Goal: Task Accomplishment & Management: Manage account settings

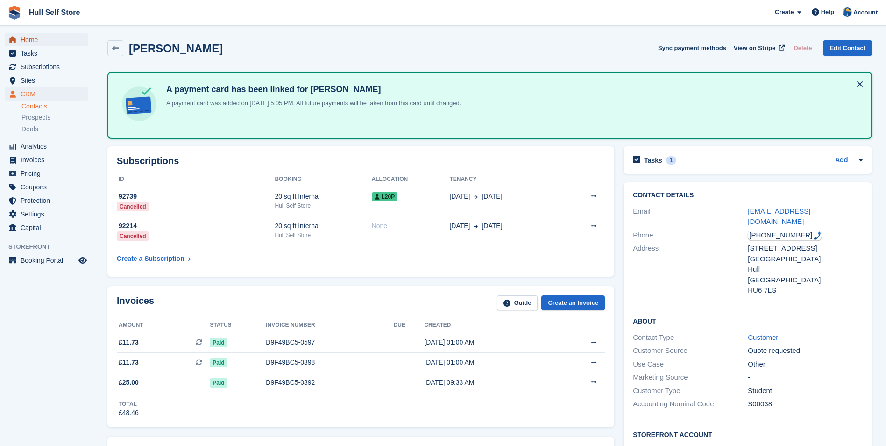
click at [42, 39] on span "Home" at bounding box center [49, 39] width 56 height 13
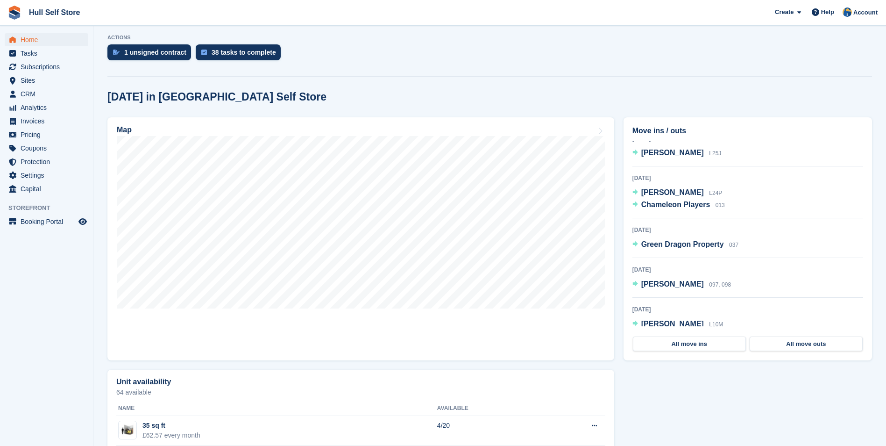
scroll to position [374, 0]
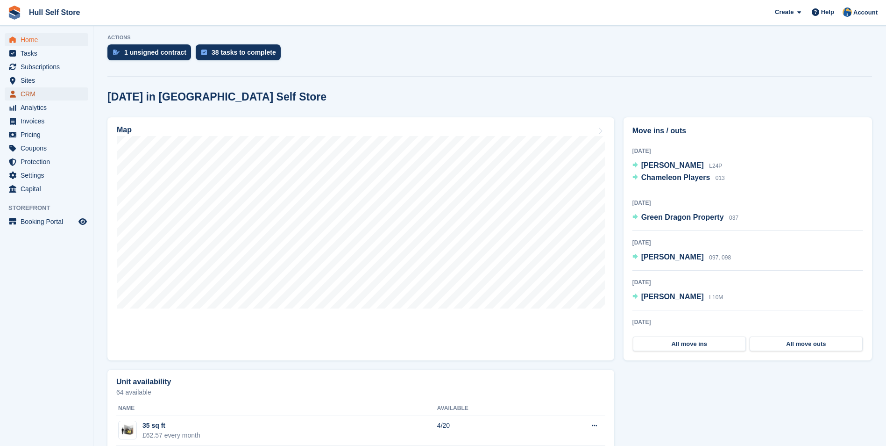
click at [44, 95] on span "CRM" at bounding box center [49, 93] width 56 height 13
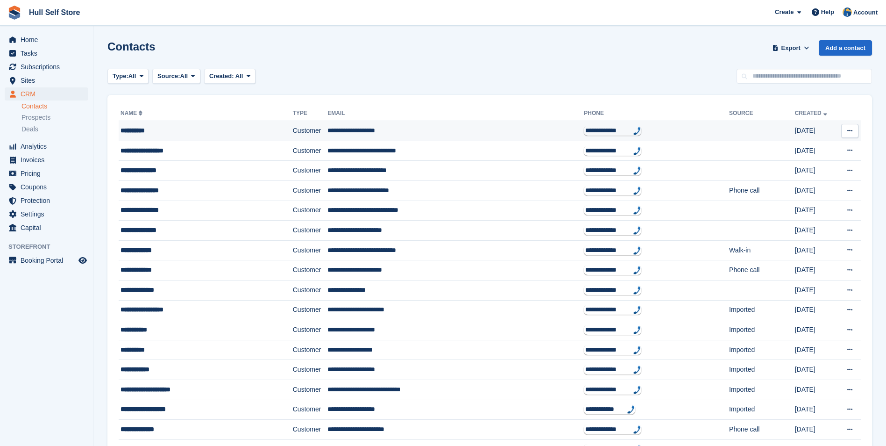
click at [243, 139] on td "**********" at bounding box center [206, 131] width 174 height 20
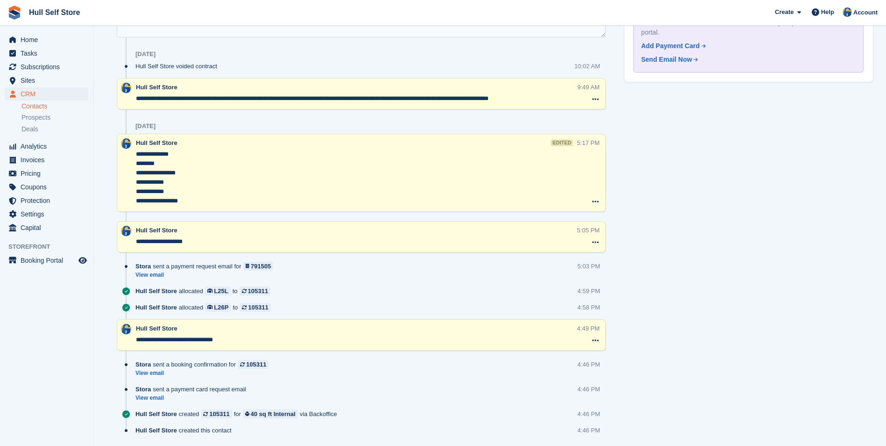
scroll to position [590, 0]
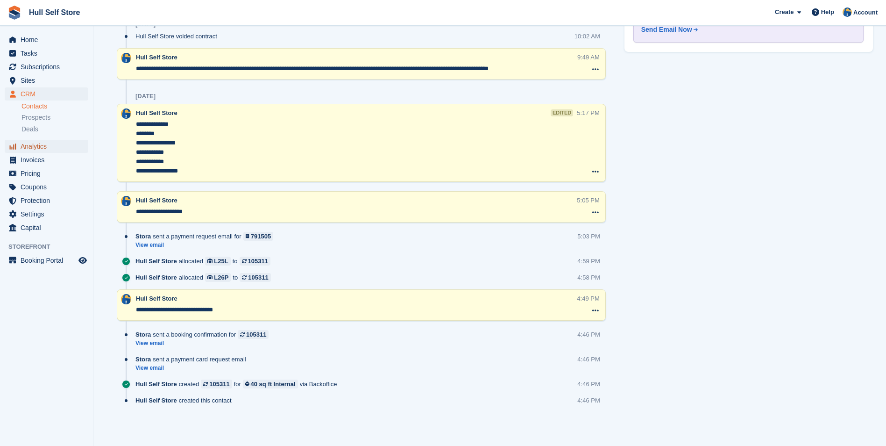
click at [44, 149] on span "Analytics" at bounding box center [49, 146] width 56 height 13
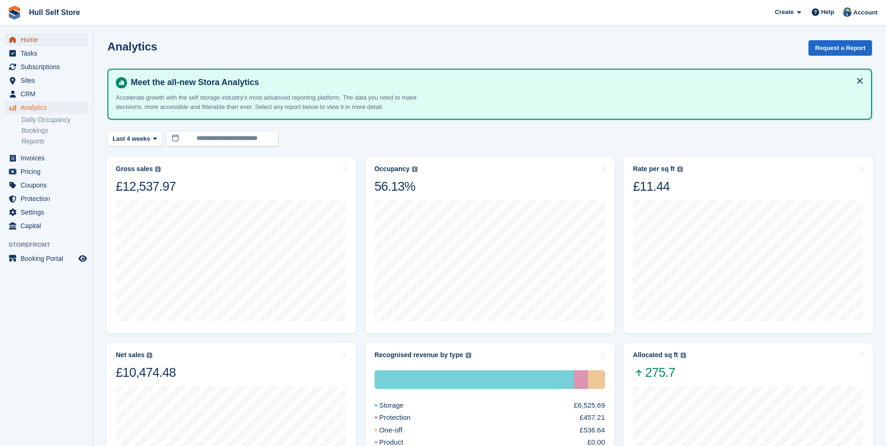
click at [34, 42] on span "Home" at bounding box center [49, 39] width 56 height 13
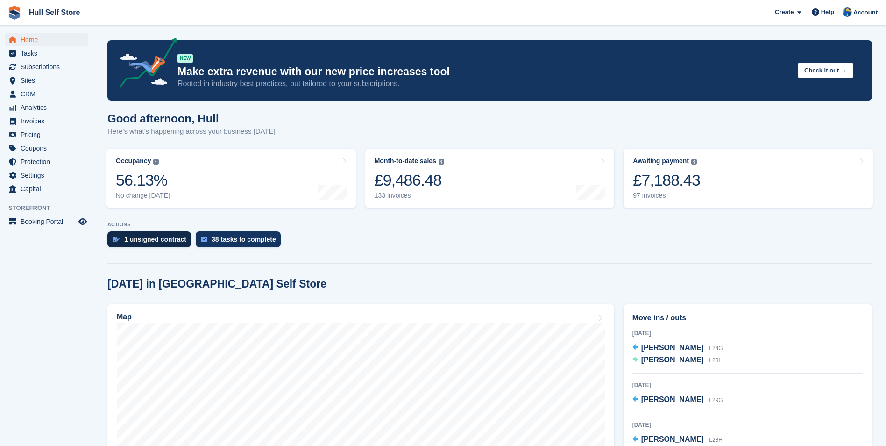
click at [162, 240] on div "1 unsigned contract" at bounding box center [155, 238] width 62 height 7
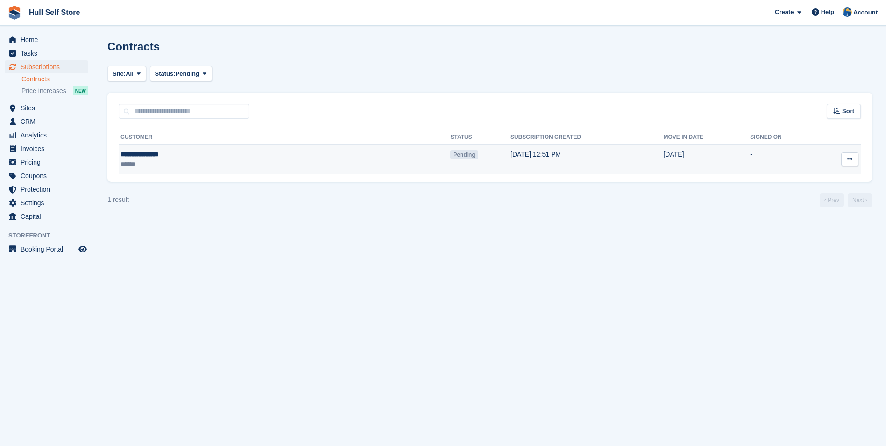
click at [199, 150] on div "**********" at bounding box center [195, 154] width 151 height 10
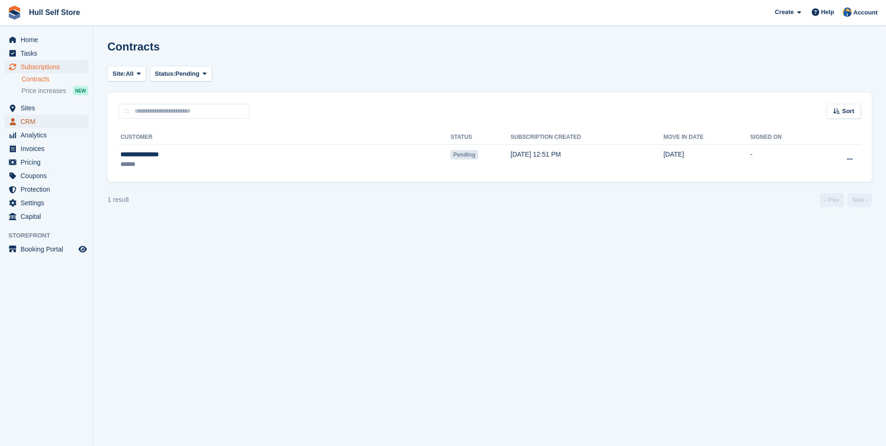
click at [46, 124] on span "CRM" at bounding box center [49, 121] width 56 height 13
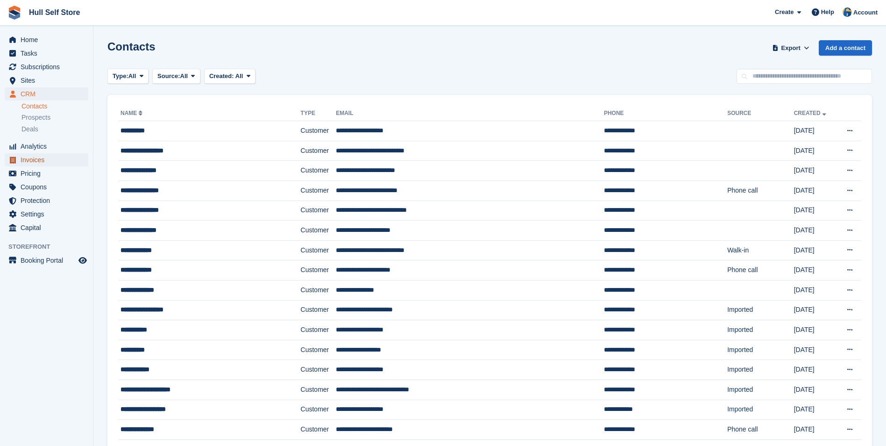
click at [35, 159] on span "Invoices" at bounding box center [49, 159] width 56 height 13
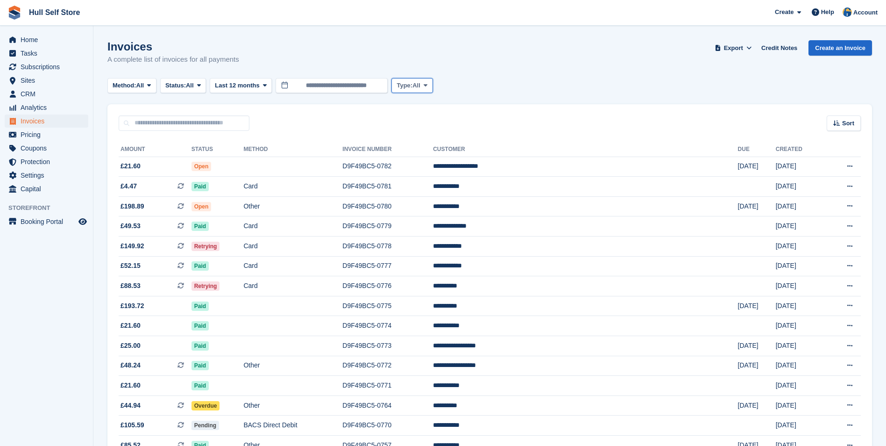
click at [422, 87] on button "Type: All" at bounding box center [411, 85] width 41 height 15
click at [189, 88] on span "All" at bounding box center [190, 85] width 8 height 9
click at [168, 88] on span "Status:" at bounding box center [175, 85] width 21 height 9
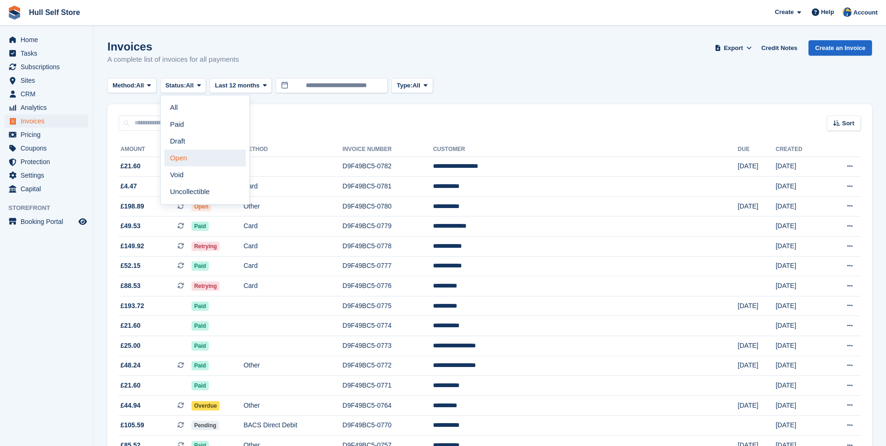
click at [188, 153] on link "Open" at bounding box center [204, 157] width 81 height 17
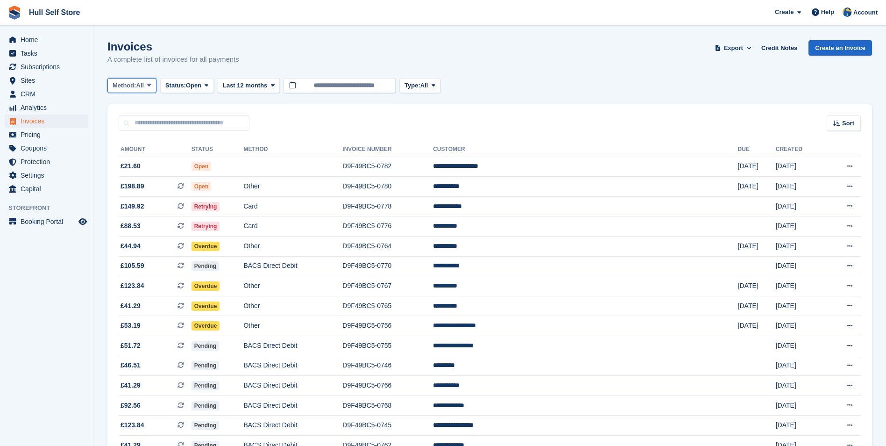
click at [126, 83] on span "Method:" at bounding box center [125, 85] width 24 height 9
click at [142, 85] on span "All" at bounding box center [140, 85] width 8 height 9
click at [191, 87] on span "Open" at bounding box center [193, 85] width 15 height 9
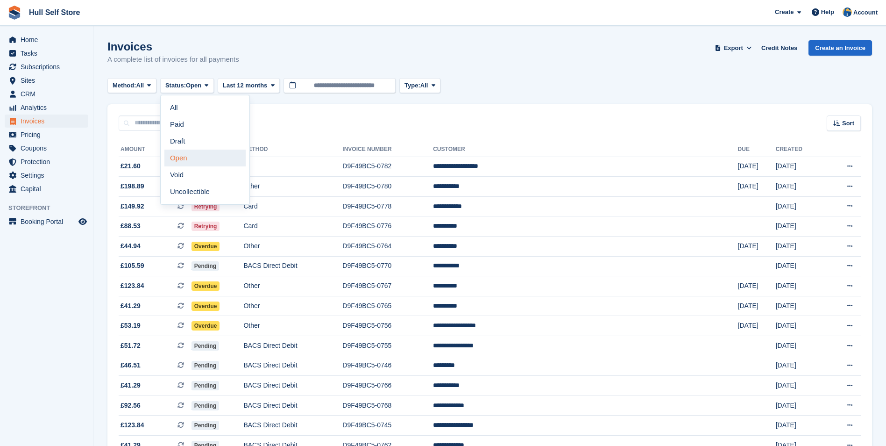
click at [193, 157] on link "Open" at bounding box center [204, 157] width 81 height 17
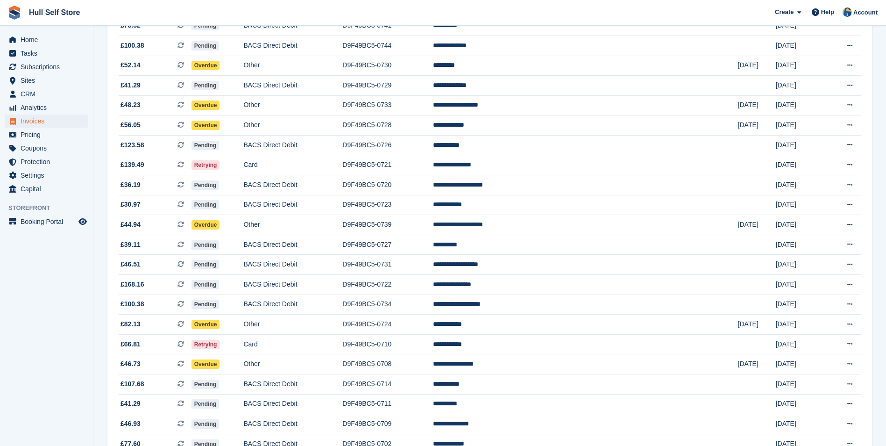
scroll to position [752, 0]
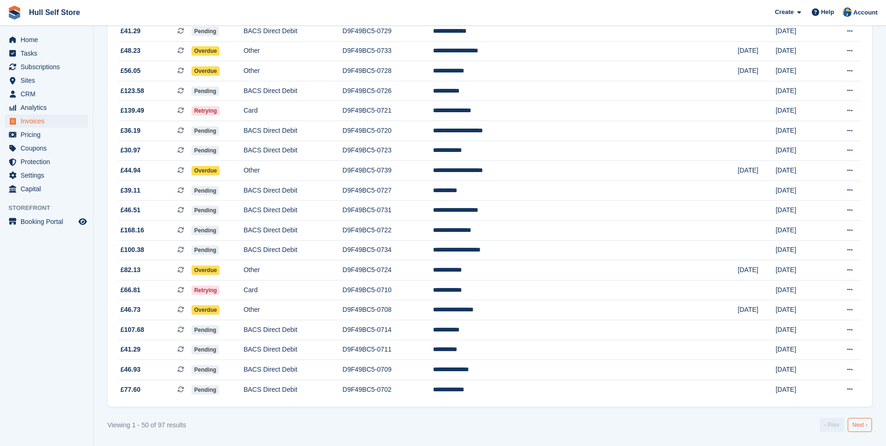
click at [854, 421] on link "Next ›" at bounding box center [860, 425] width 24 height 14
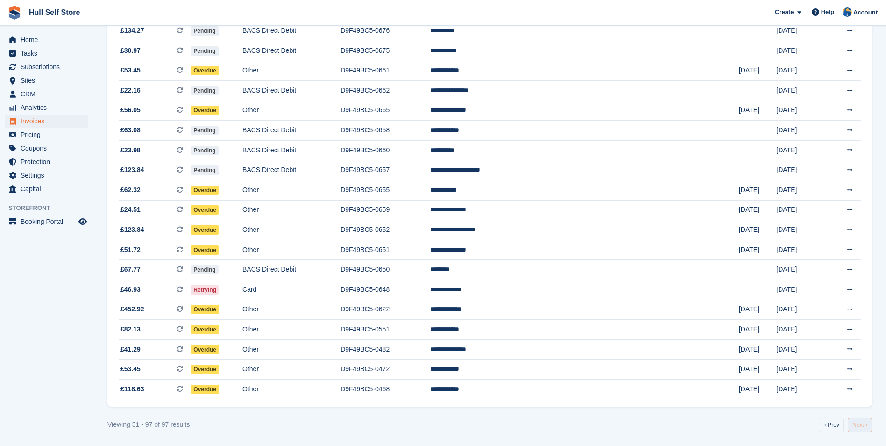
scroll to position [693, 0]
click at [858, 423] on link "Next ›" at bounding box center [860, 425] width 24 height 14
click at [553, 391] on td "**********" at bounding box center [584, 389] width 309 height 20
click at [583, 365] on td "**********" at bounding box center [584, 369] width 309 height 20
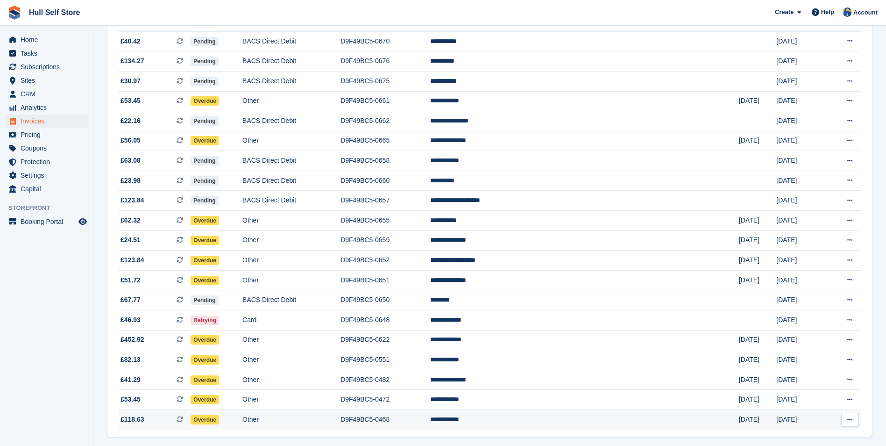
scroll to position [646, 0]
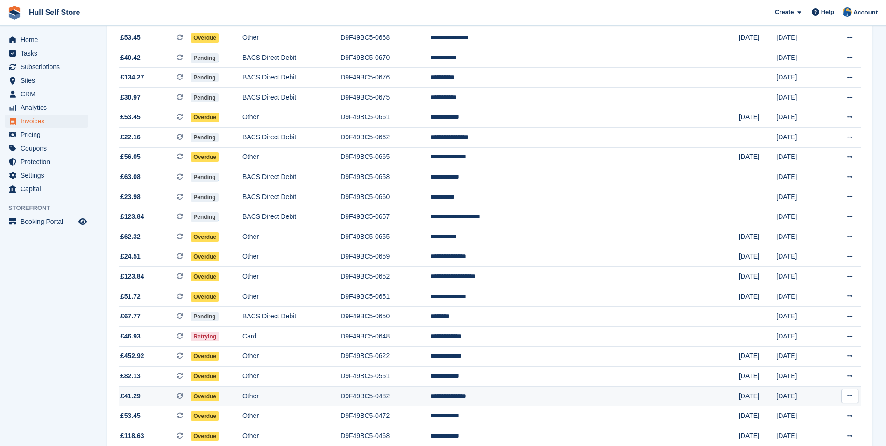
click at [595, 396] on td "**********" at bounding box center [584, 396] width 309 height 20
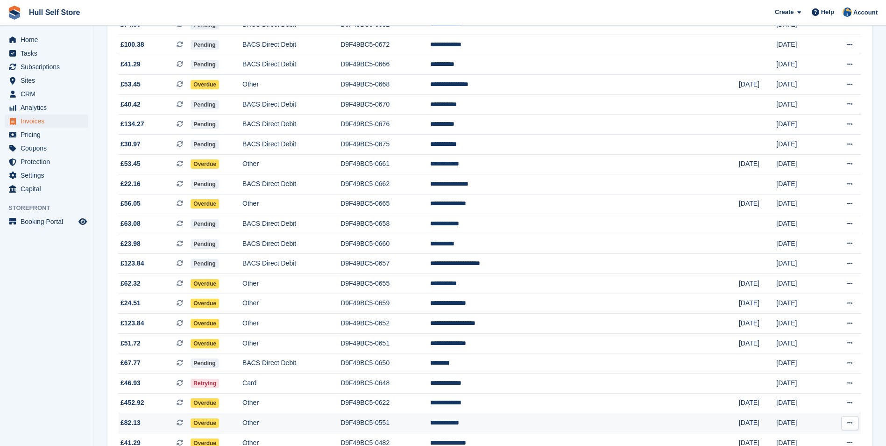
click at [600, 421] on td "**********" at bounding box center [584, 423] width 309 height 20
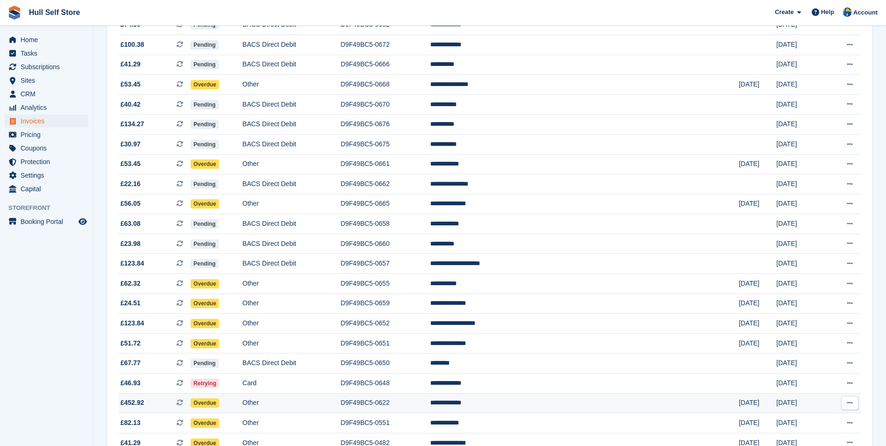
click at [558, 400] on td "**********" at bounding box center [584, 403] width 309 height 20
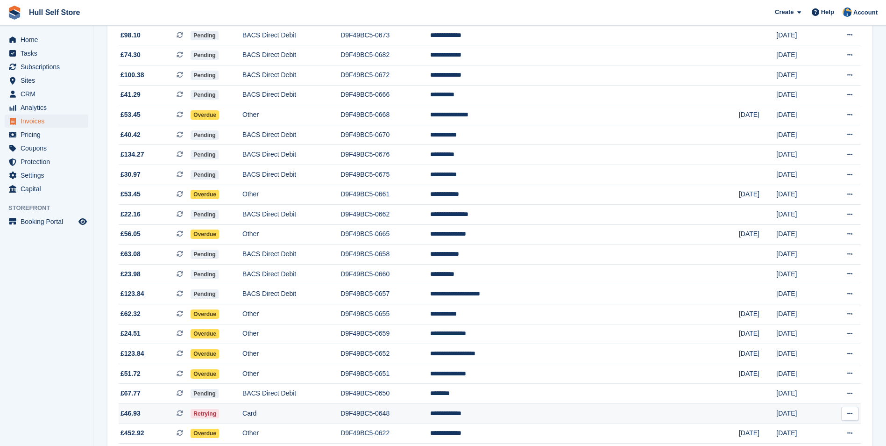
scroll to position [553, 0]
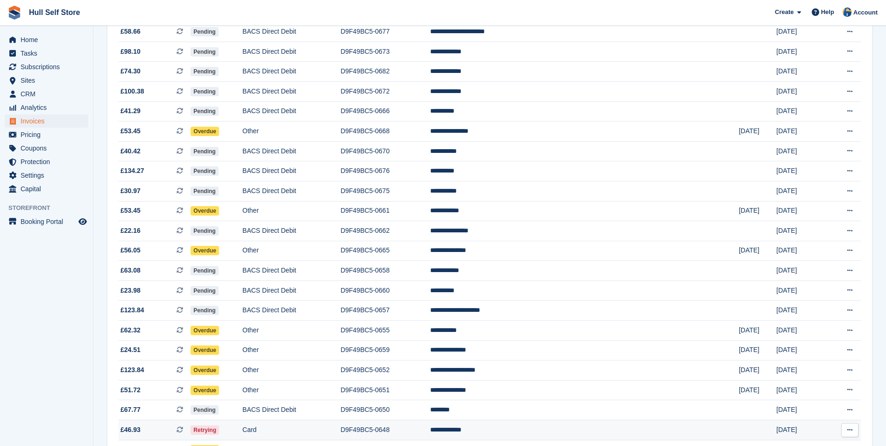
click at [430, 426] on td "D9F49BC5-0648" at bounding box center [385, 430] width 90 height 20
click at [430, 404] on td "D9F49BC5-0650" at bounding box center [385, 410] width 90 height 20
click at [430, 390] on td "D9F49BC5-0651" at bounding box center [385, 390] width 90 height 20
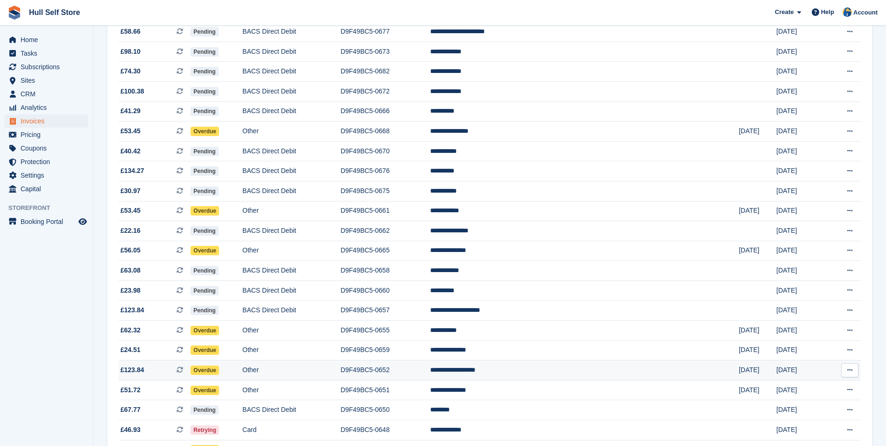
click at [558, 372] on td "**********" at bounding box center [584, 370] width 309 height 20
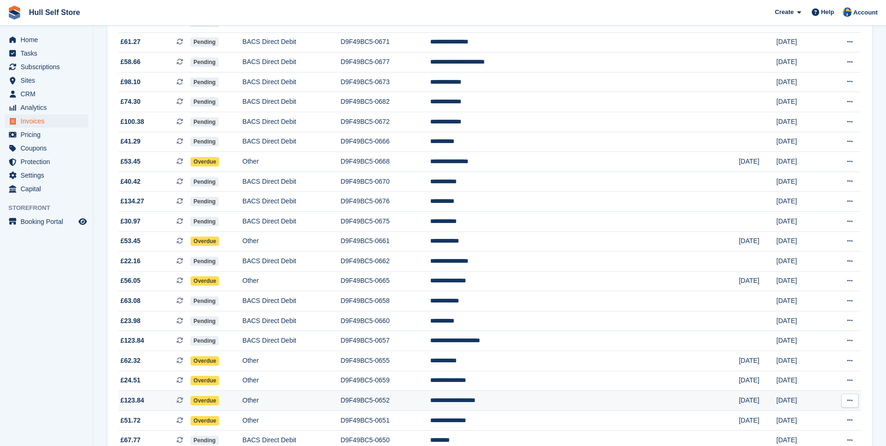
scroll to position [506, 0]
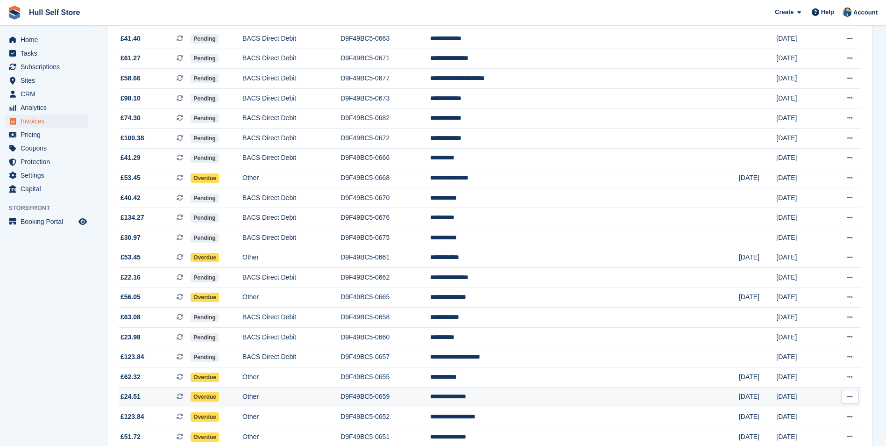
click at [423, 401] on td "D9F49BC5-0659" at bounding box center [385, 397] width 90 height 20
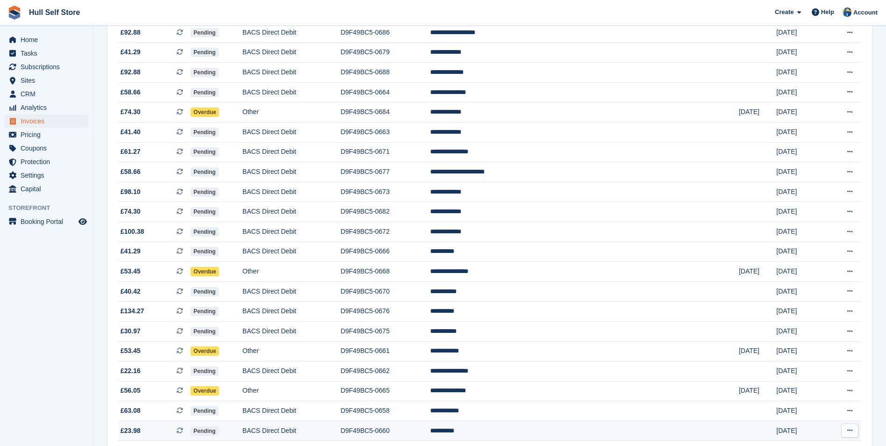
scroll to position [459, 0]
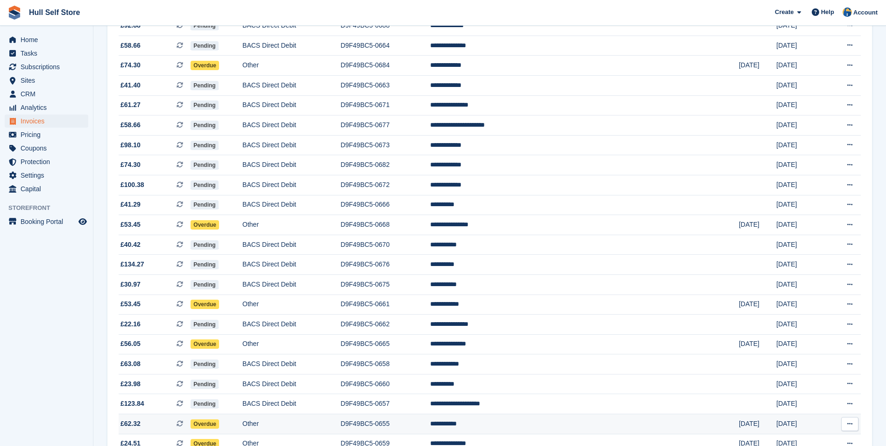
click at [430, 418] on td "D9F49BC5-0655" at bounding box center [385, 424] width 90 height 20
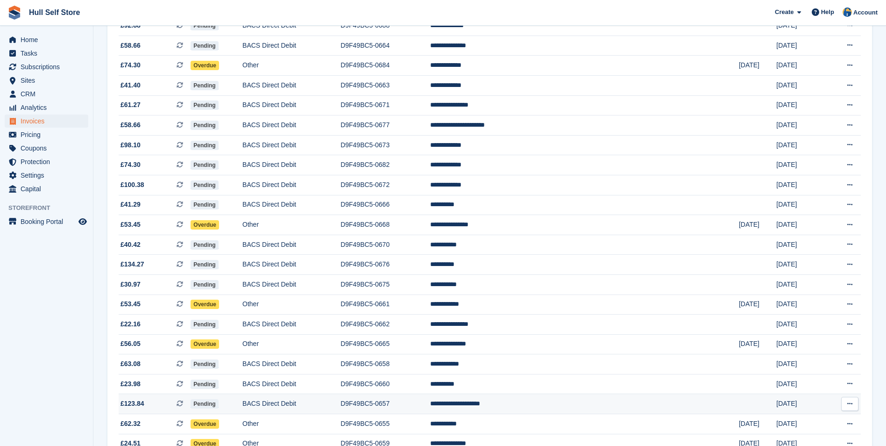
click at [584, 407] on td "**********" at bounding box center [584, 404] width 309 height 20
click at [430, 339] on td "D9F49BC5-0665" at bounding box center [385, 344] width 90 height 20
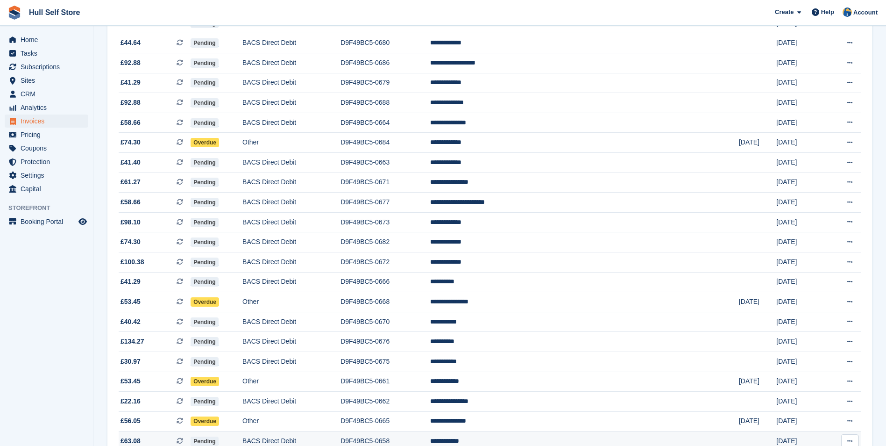
scroll to position [366, 0]
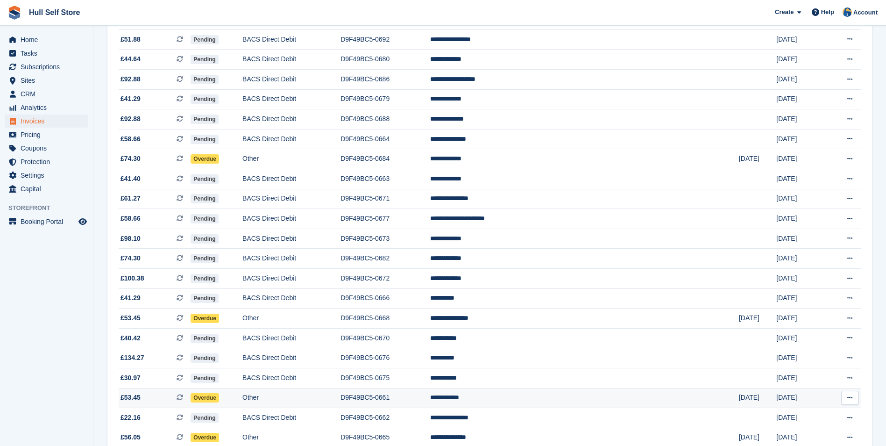
click at [430, 396] on td "D9F49BC5-0661" at bounding box center [385, 398] width 90 height 20
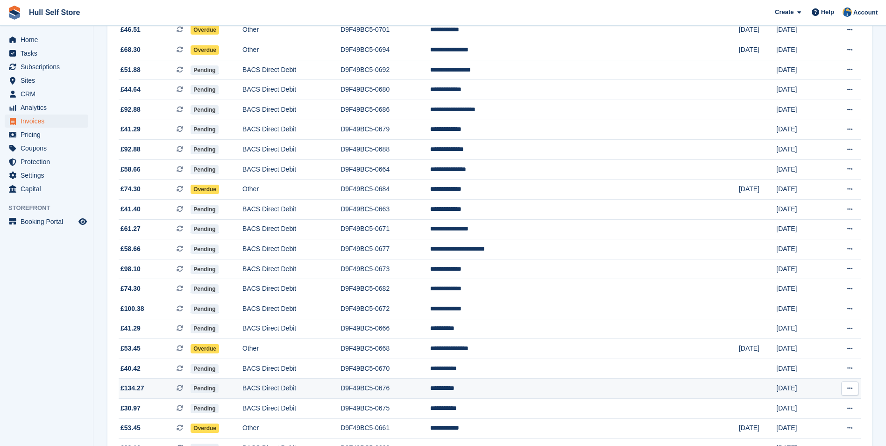
scroll to position [319, 0]
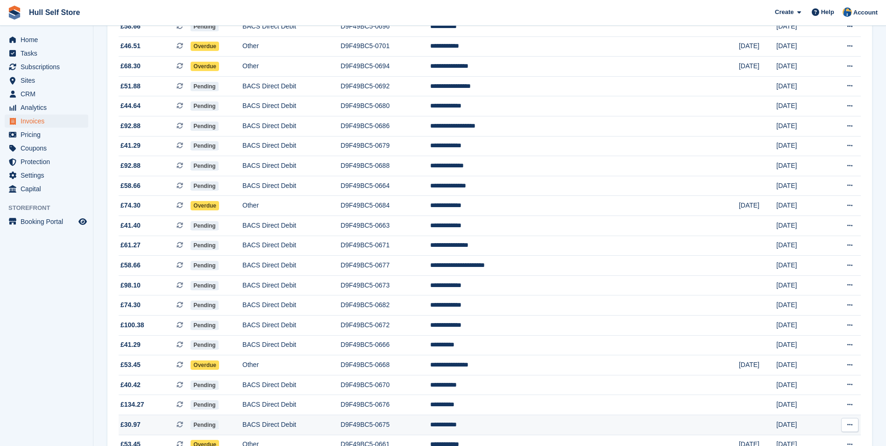
click at [583, 425] on td "**********" at bounding box center [584, 424] width 309 height 20
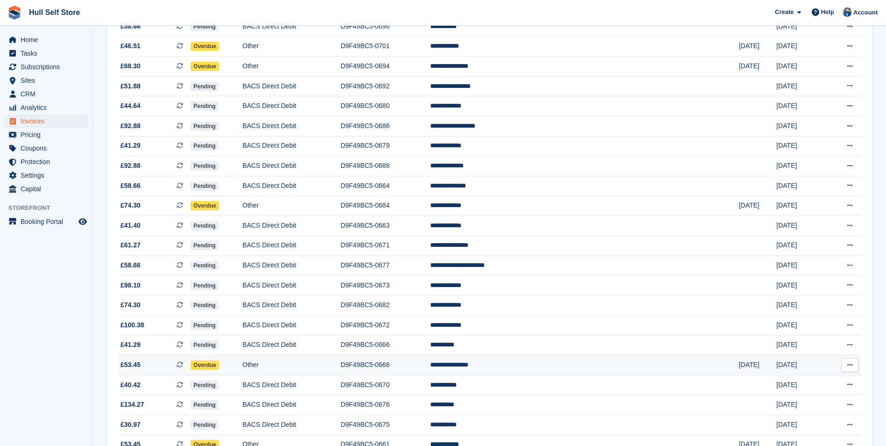
click at [430, 359] on td "D9F49BC5-0668" at bounding box center [385, 365] width 90 height 20
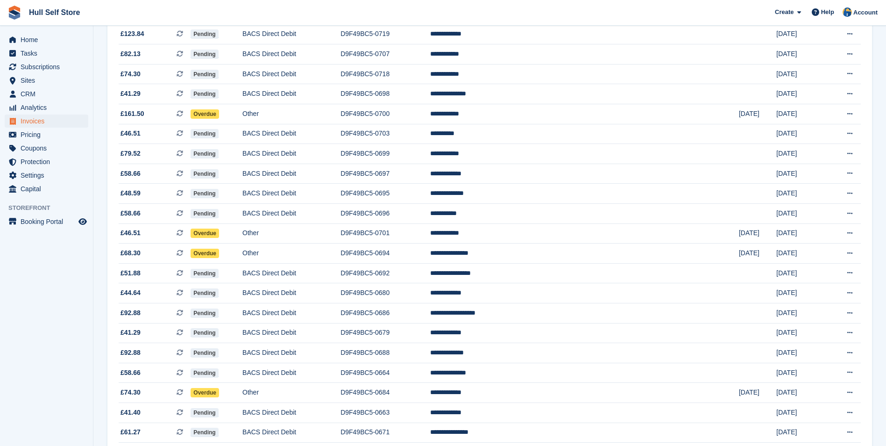
scroll to position [85, 0]
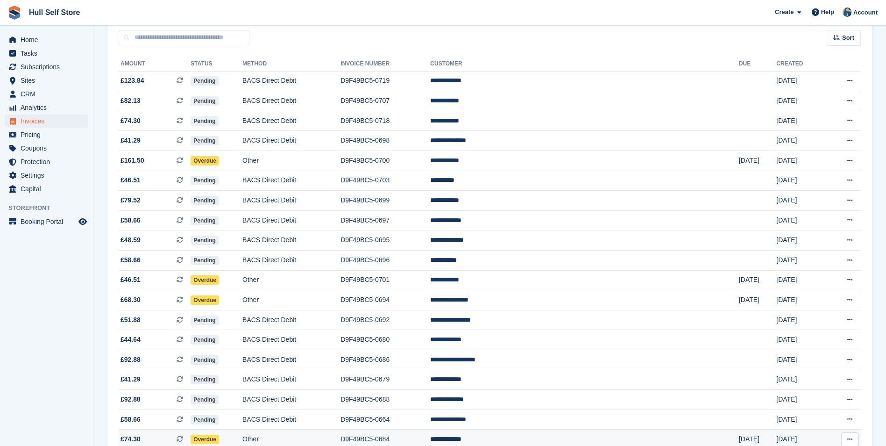
click at [430, 437] on td "D9F49BC5-0684" at bounding box center [385, 439] width 90 height 20
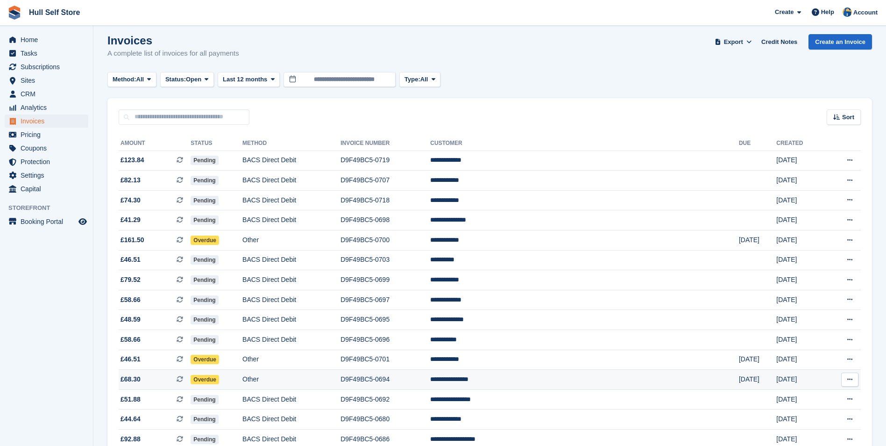
scroll to position [0, 0]
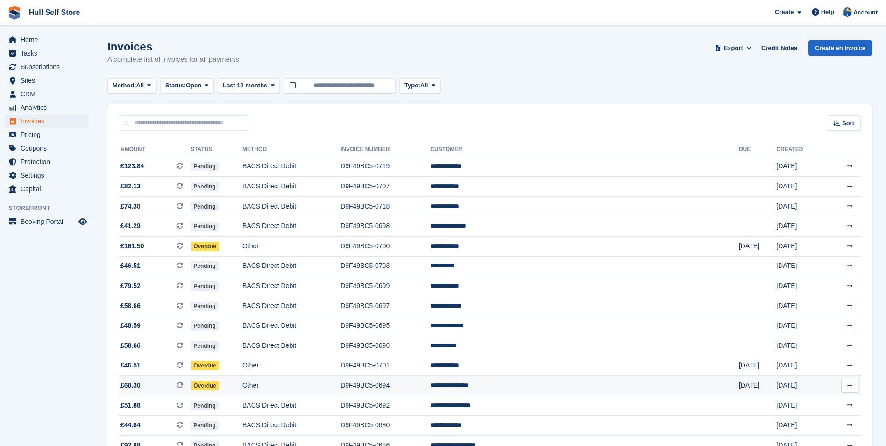
click at [606, 383] on td "**********" at bounding box center [584, 385] width 309 height 20
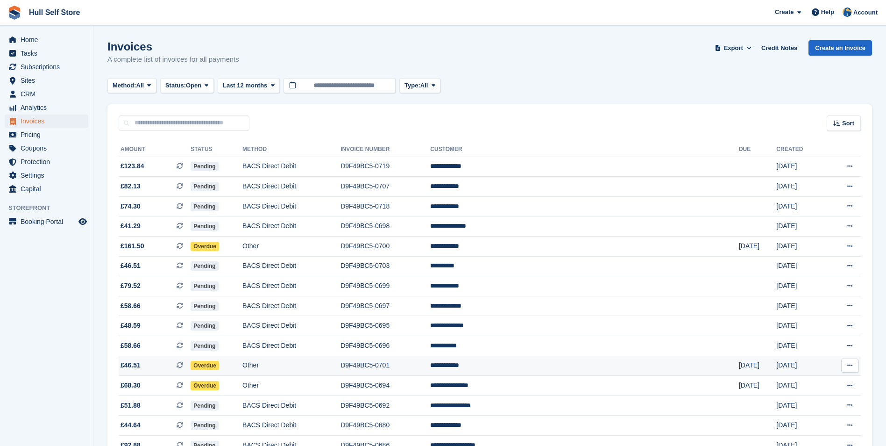
click at [430, 374] on td "D9F49BC5-0701" at bounding box center [385, 365] width 90 height 20
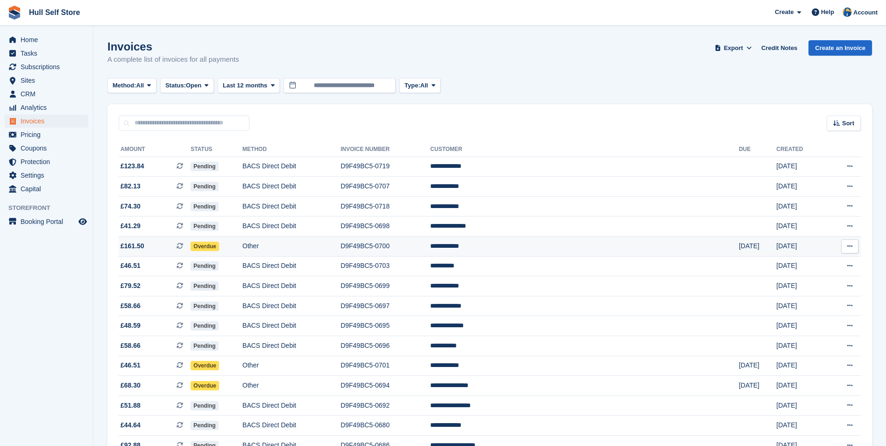
click at [340, 249] on td "Other" at bounding box center [291, 246] width 98 height 20
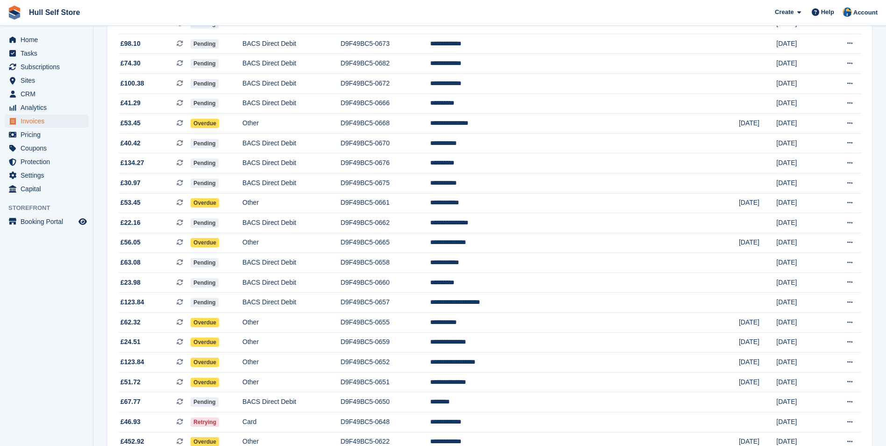
scroll to position [693, 0]
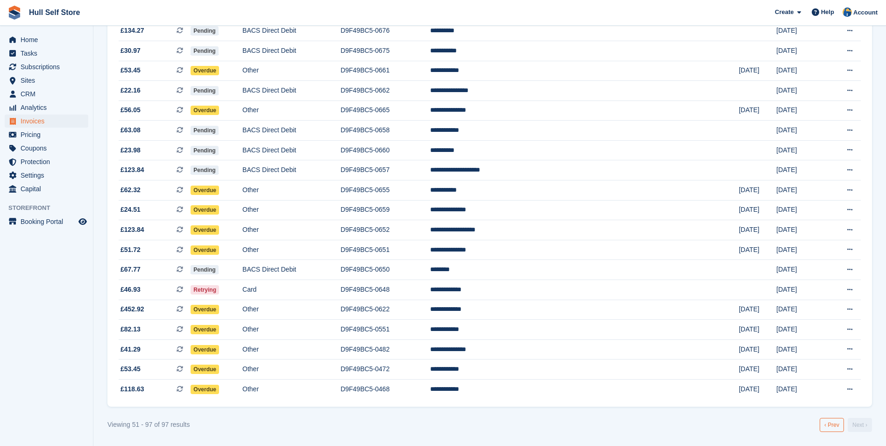
click at [827, 431] on link "‹ Prev" at bounding box center [832, 425] width 24 height 14
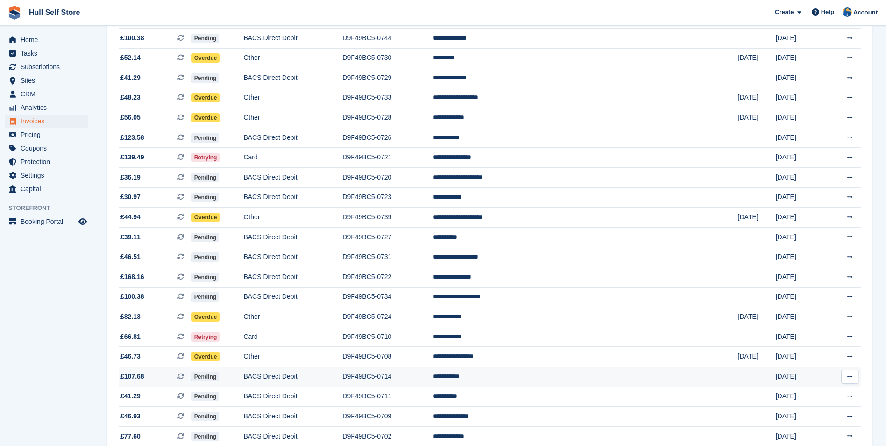
scroll to position [659, 0]
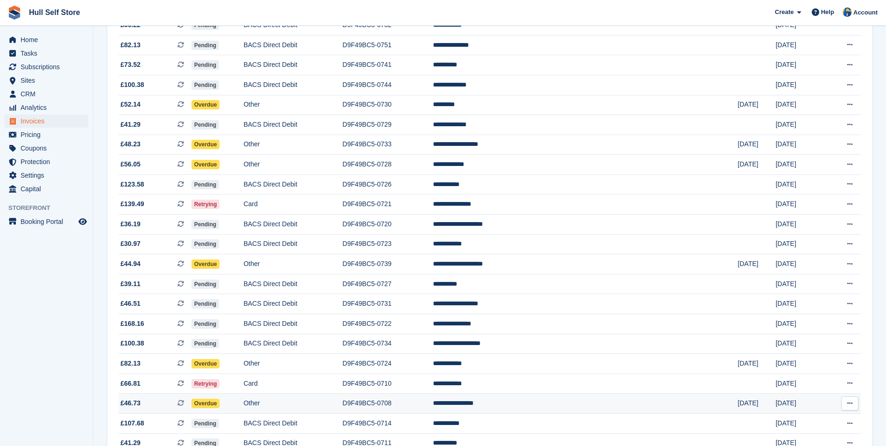
click at [433, 404] on td "D9F49BC5-0708" at bounding box center [387, 403] width 91 height 20
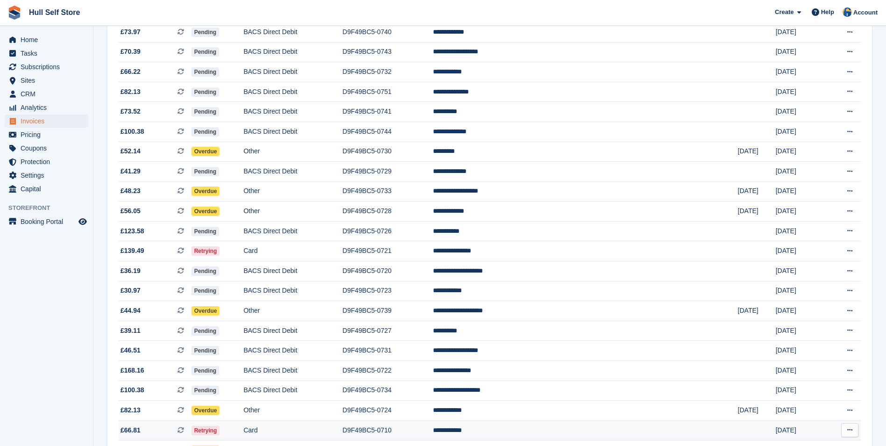
click at [433, 429] on td "D9F49BC5-0710" at bounding box center [387, 430] width 91 height 20
click at [342, 413] on td "Other" at bounding box center [292, 410] width 99 height 20
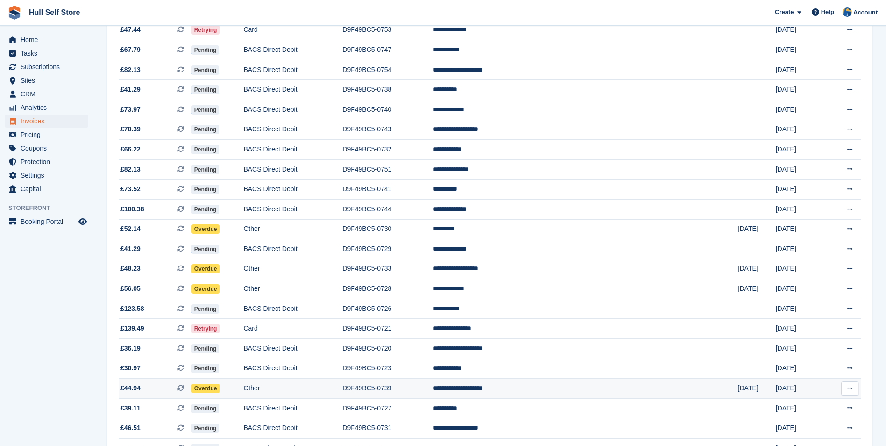
scroll to position [518, 0]
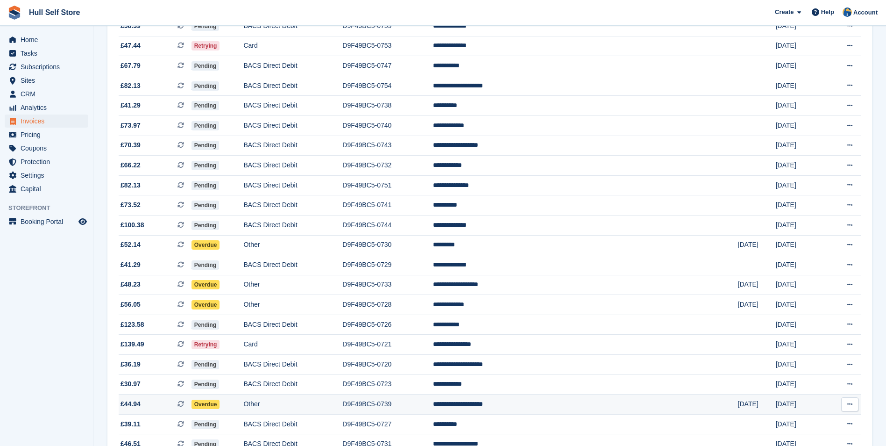
click at [433, 403] on td "D9F49BC5-0739" at bounding box center [387, 404] width 91 height 20
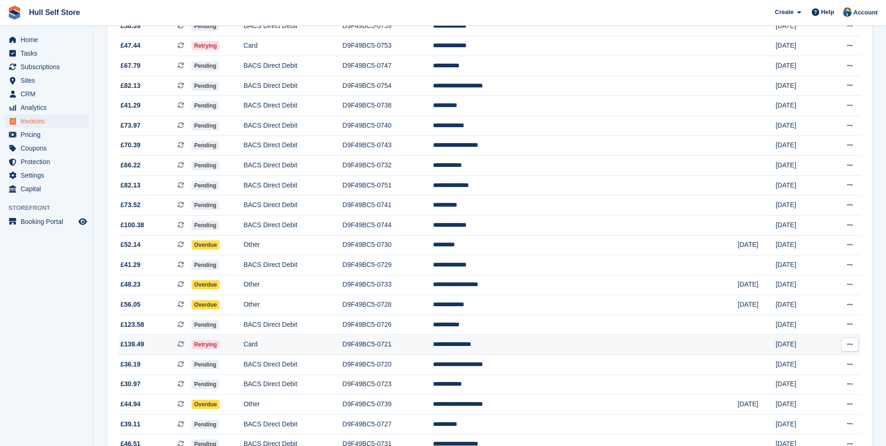
click at [540, 341] on td "**********" at bounding box center [585, 344] width 305 height 20
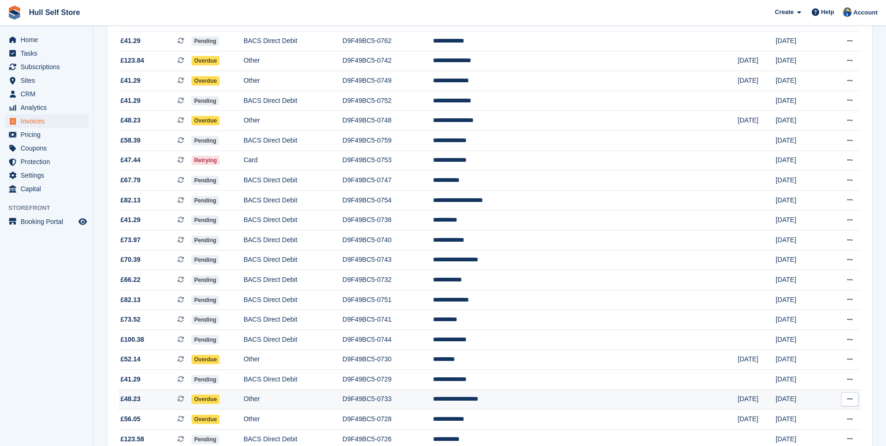
scroll to position [425, 0]
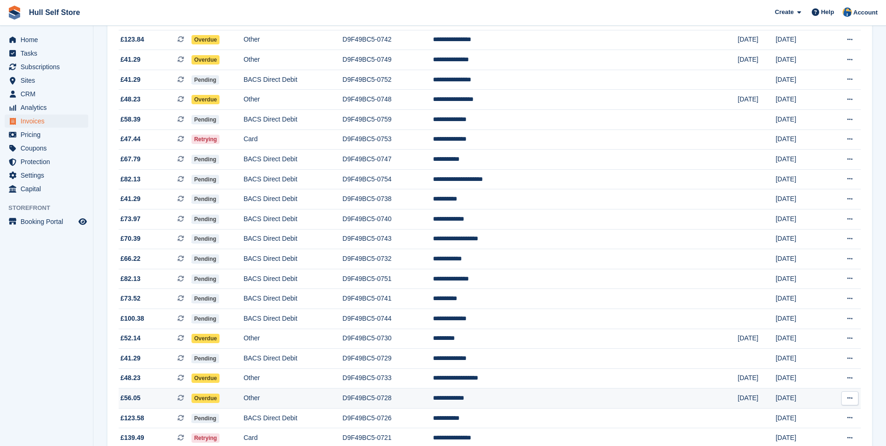
click at [433, 392] on td "D9F49BC5-0728" at bounding box center [387, 398] width 91 height 20
click at [422, 340] on td "D9F49BC5-0730" at bounding box center [387, 338] width 91 height 20
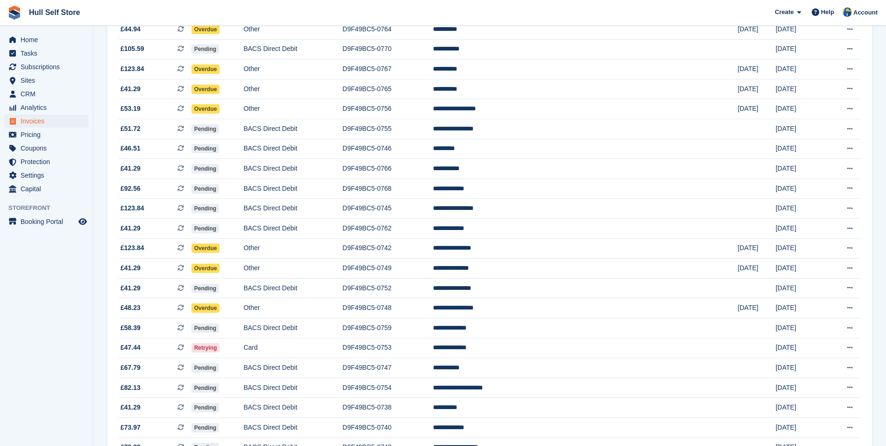
scroll to position [191, 0]
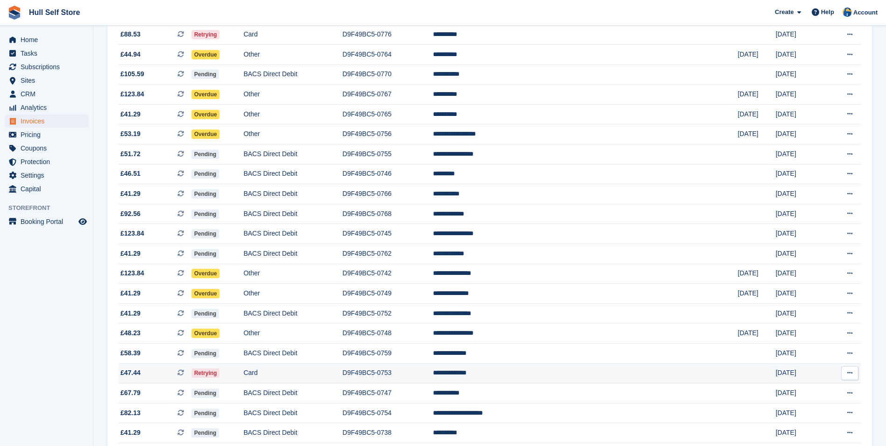
click at [342, 372] on td "Card" at bounding box center [292, 373] width 99 height 20
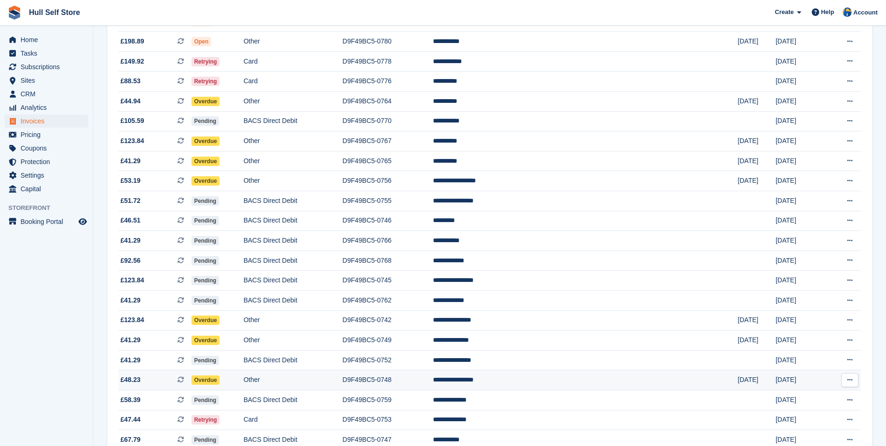
click at [342, 383] on td "Other" at bounding box center [292, 380] width 99 height 20
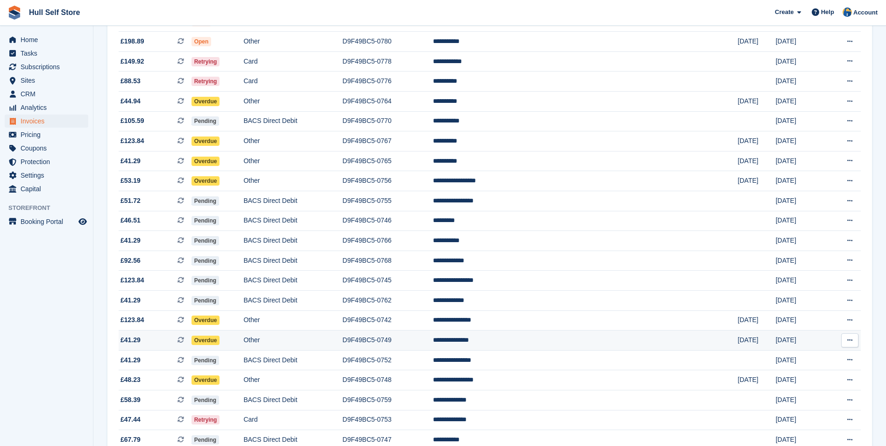
click at [342, 339] on td "Other" at bounding box center [292, 340] width 99 height 20
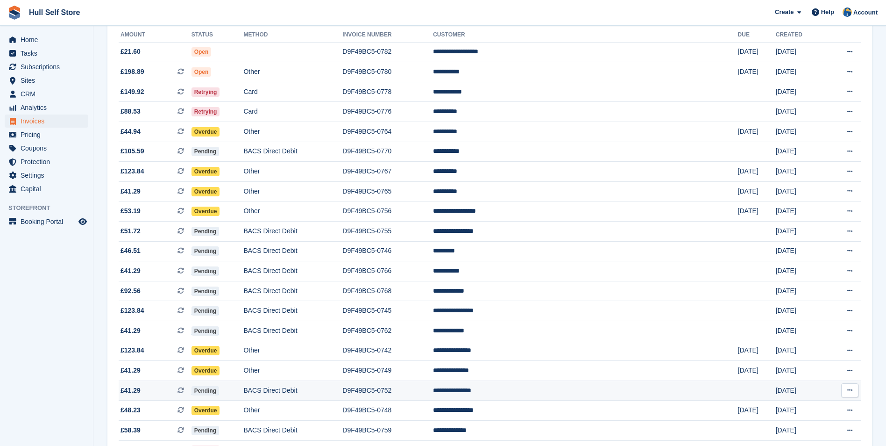
scroll to position [98, 0]
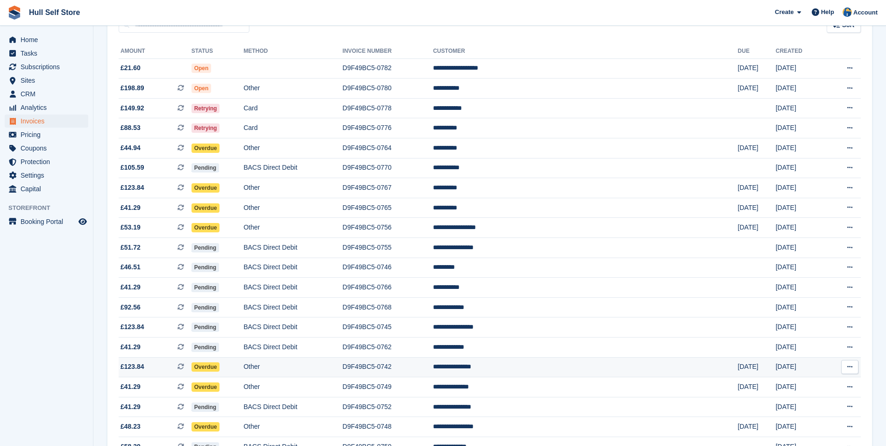
click at [567, 372] on td "**********" at bounding box center [585, 367] width 305 height 20
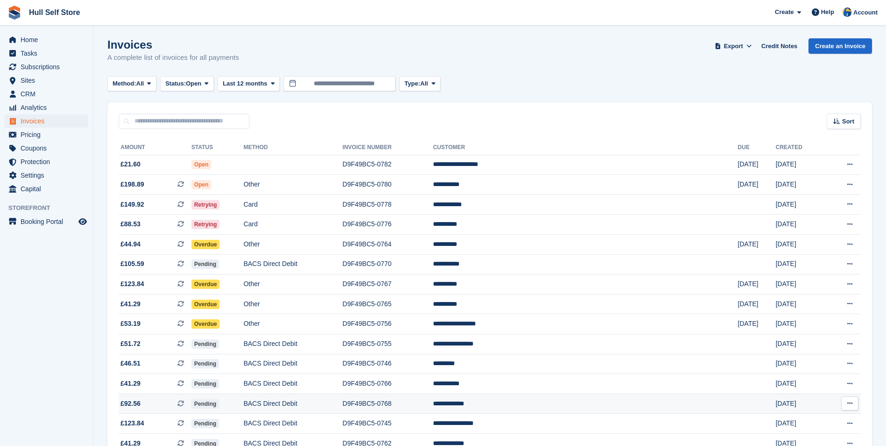
scroll to position [0, 0]
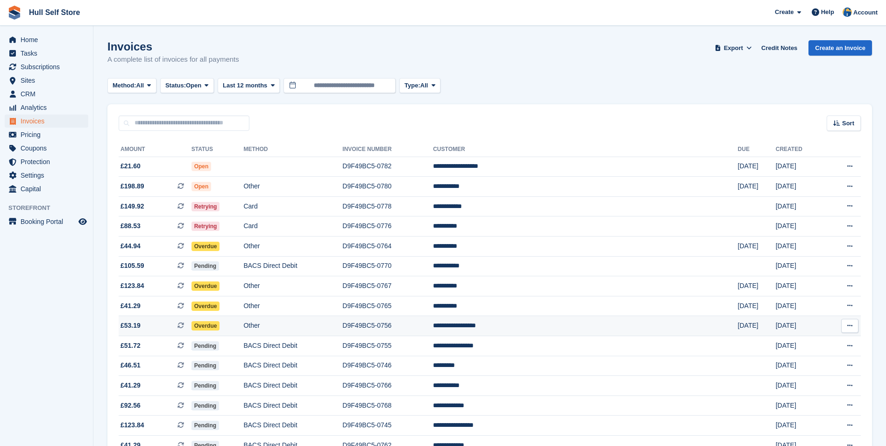
click at [433, 330] on td "D9F49BC5-0756" at bounding box center [387, 326] width 91 height 20
click at [293, 313] on td "Other" at bounding box center [292, 306] width 99 height 20
click at [433, 286] on td "D9F49BC5-0767" at bounding box center [387, 286] width 91 height 20
click at [433, 299] on td "D9F49BC5-0765" at bounding box center [387, 306] width 91 height 20
click at [433, 284] on td "D9F49BC5-0767" at bounding box center [387, 286] width 91 height 20
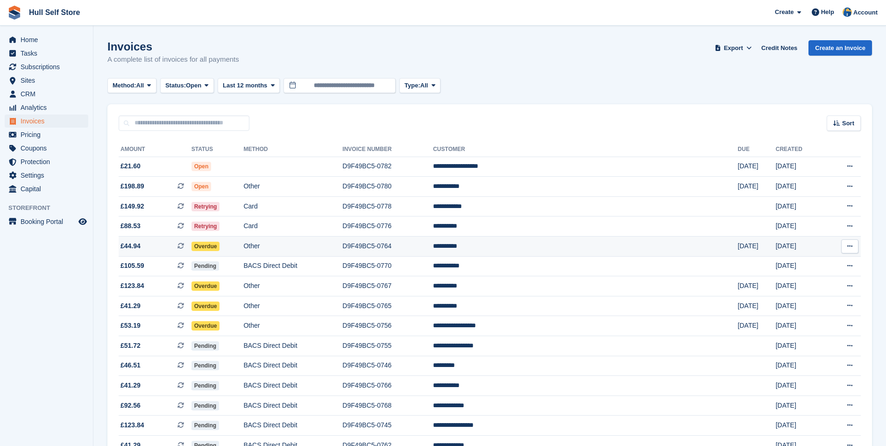
click at [579, 240] on td "**********" at bounding box center [585, 246] width 305 height 20
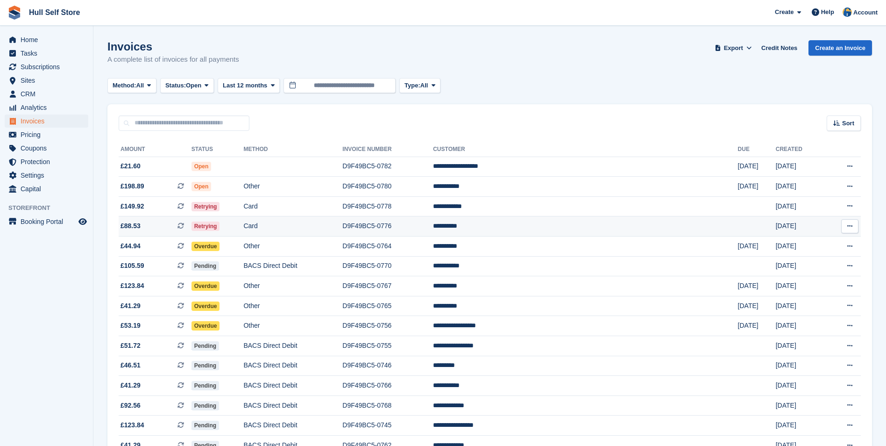
click at [617, 231] on td "**********" at bounding box center [585, 226] width 305 height 20
click at [605, 213] on td "**********" at bounding box center [585, 206] width 305 height 20
drag, startPoint x: 52, startPoint y: 94, endPoint x: 97, endPoint y: 94, distance: 45.3
click at [52, 94] on span "CRM" at bounding box center [49, 93] width 56 height 13
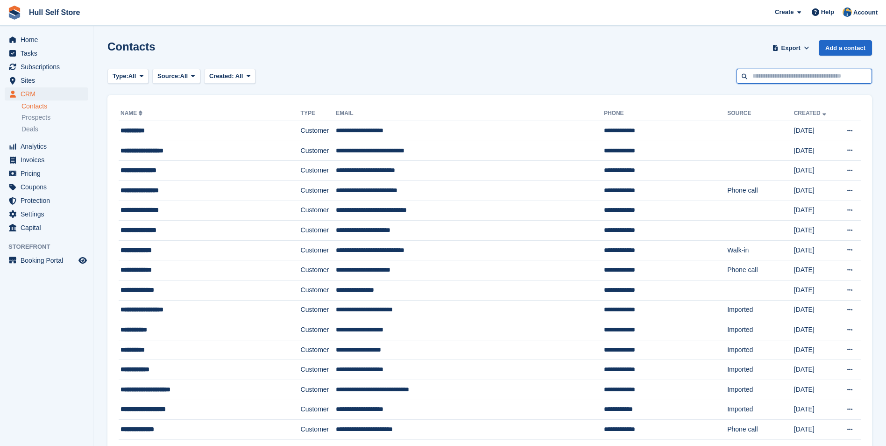
click at [804, 80] on input "text" at bounding box center [804, 76] width 135 height 15
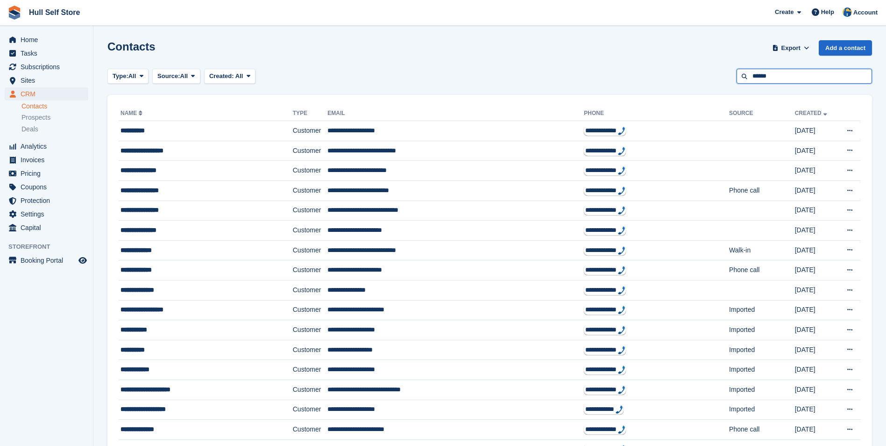
type input "******"
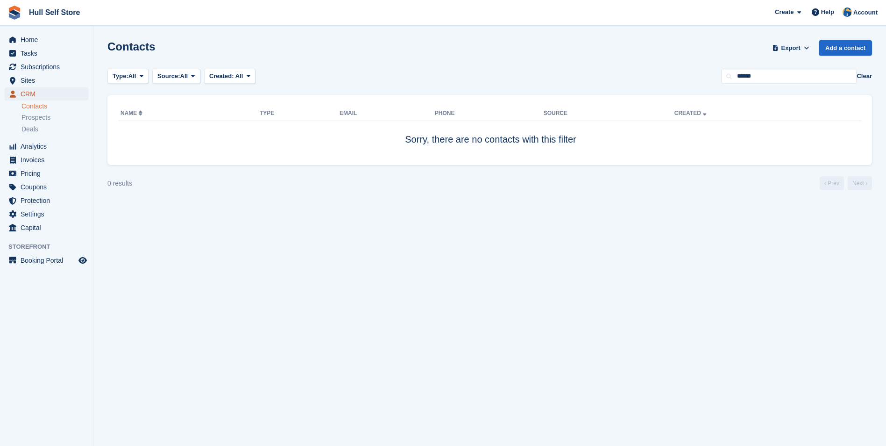
click at [75, 92] on span "CRM" at bounding box center [49, 93] width 56 height 13
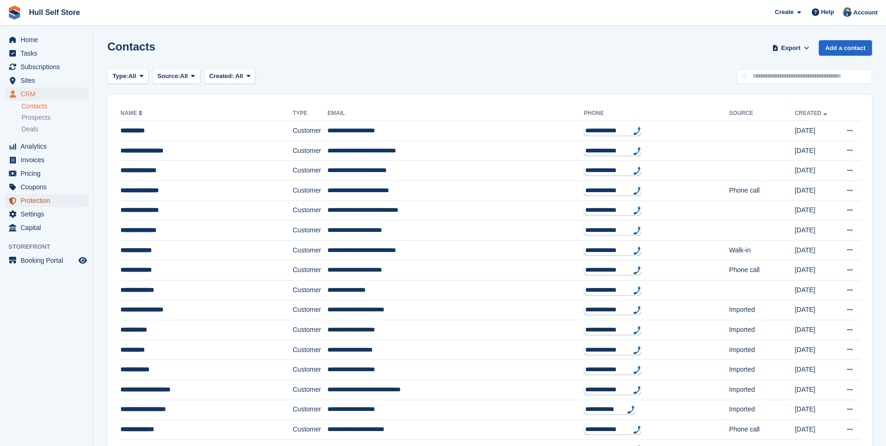
click at [83, 203] on link "Protection" at bounding box center [47, 200] width 84 height 13
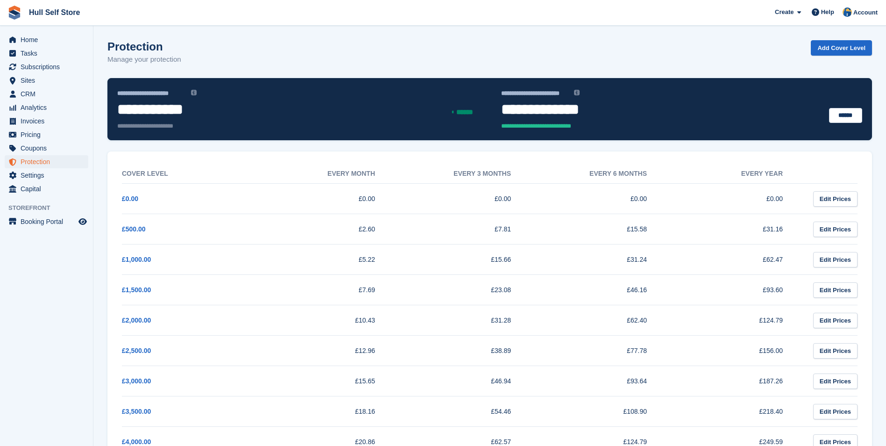
drag, startPoint x: 374, startPoint y: 227, endPoint x: 367, endPoint y: 229, distance: 7.3
click at [367, 229] on td "£2.60" at bounding box center [326, 229] width 136 height 30
click at [53, 98] on span "CRM" at bounding box center [49, 93] width 56 height 13
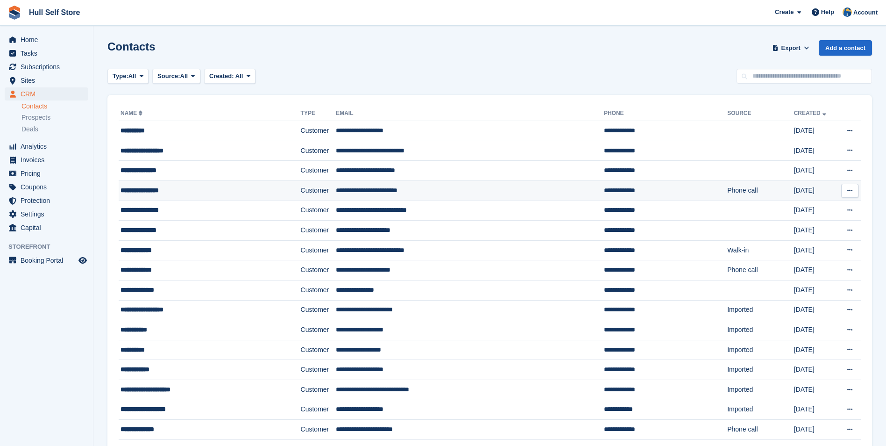
click at [226, 188] on div "**********" at bounding box center [192, 190] width 144 height 10
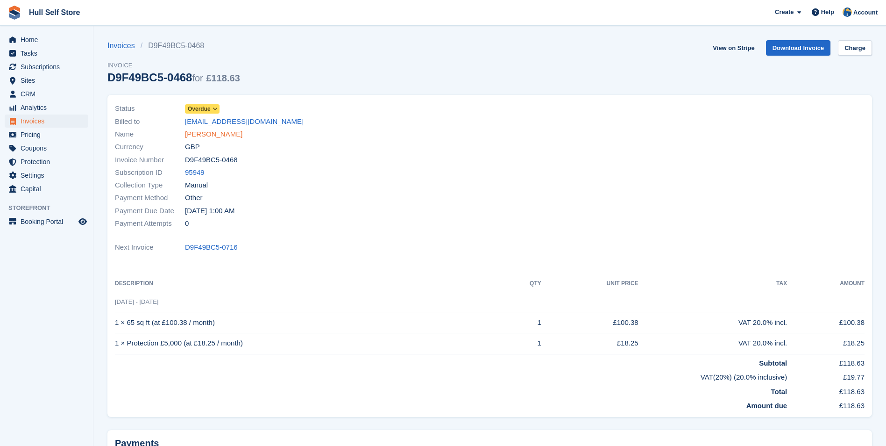
click at [223, 133] on link "Sean Maloney" at bounding box center [213, 134] width 57 height 11
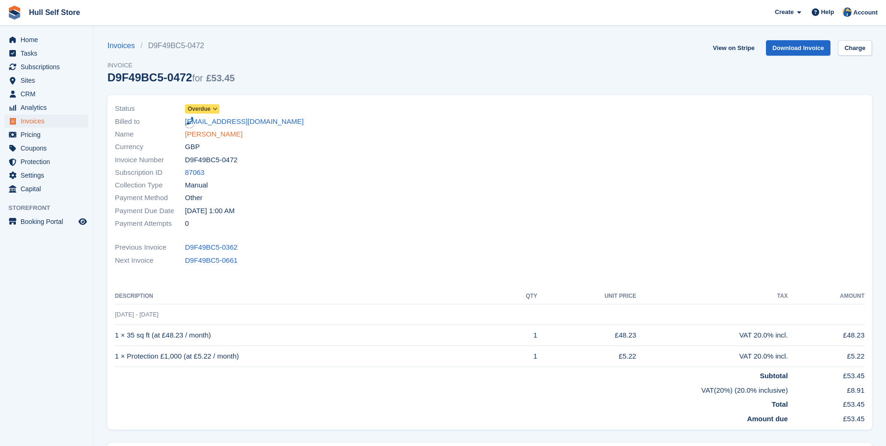
click at [212, 135] on link "Simon Barker" at bounding box center [213, 134] width 57 height 11
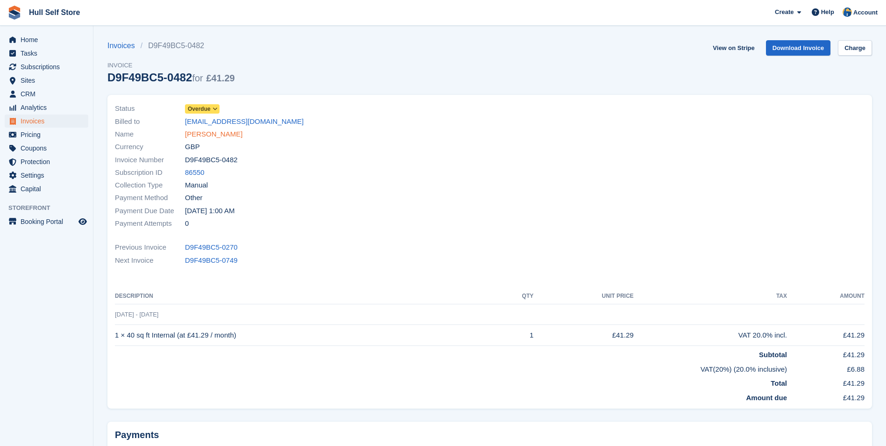
click at [206, 131] on link "[PERSON_NAME]" at bounding box center [213, 134] width 57 height 11
click at [216, 131] on link "James Niccol" at bounding box center [213, 134] width 57 height 11
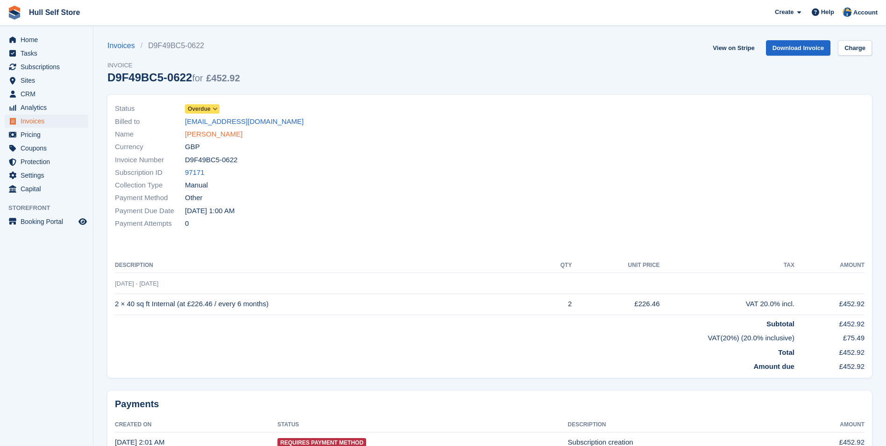
click at [211, 137] on link "[PERSON_NAME]" at bounding box center [213, 134] width 57 height 11
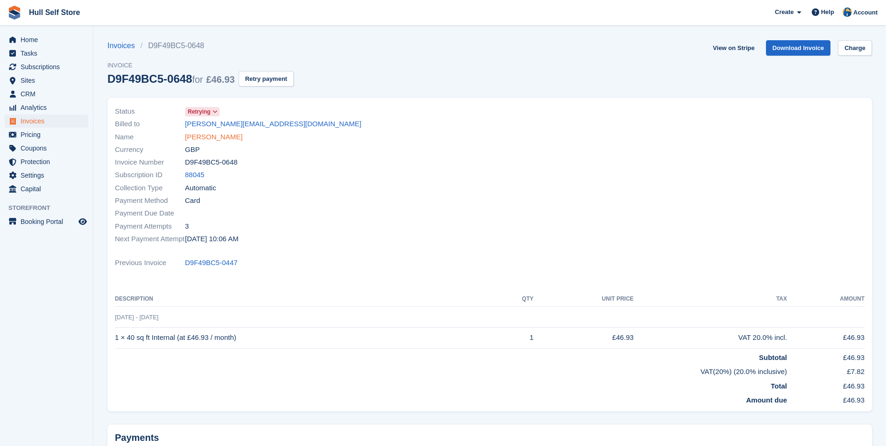
click at [204, 136] on link "Andrew Tatton" at bounding box center [213, 137] width 57 height 11
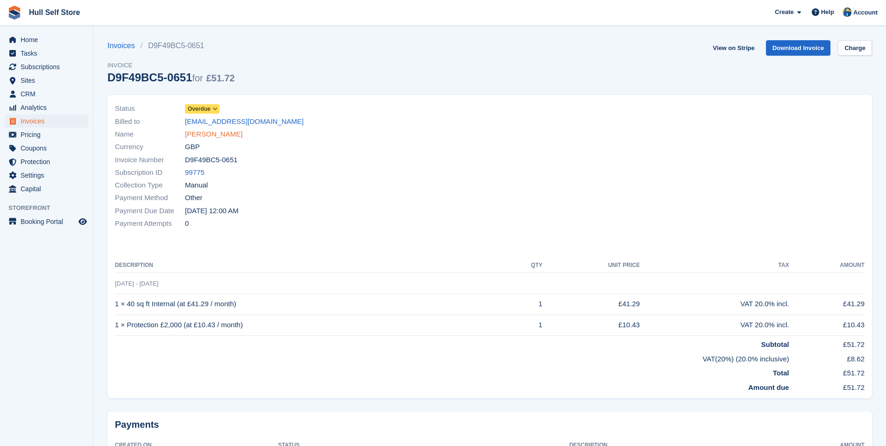
click at [220, 133] on link "[PERSON_NAME]" at bounding box center [213, 134] width 57 height 11
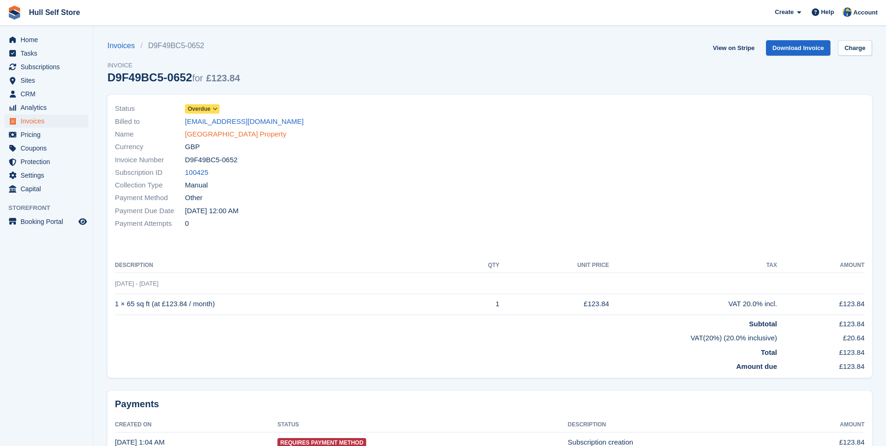
click at [198, 131] on link "Myton Gate Property" at bounding box center [235, 134] width 101 height 11
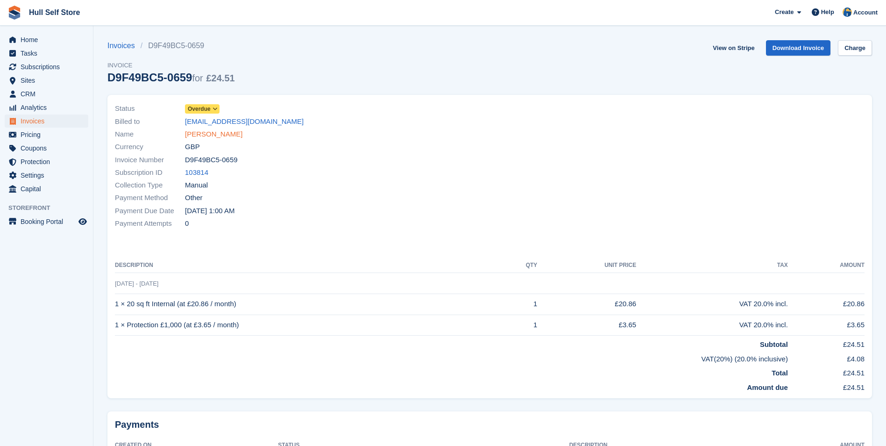
click at [216, 138] on link "Helen Addington" at bounding box center [213, 134] width 57 height 11
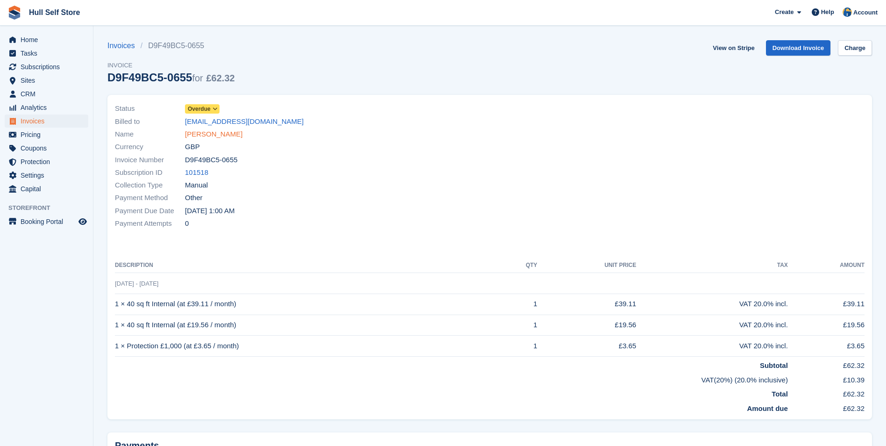
click at [215, 135] on link "[PERSON_NAME]" at bounding box center [213, 134] width 57 height 11
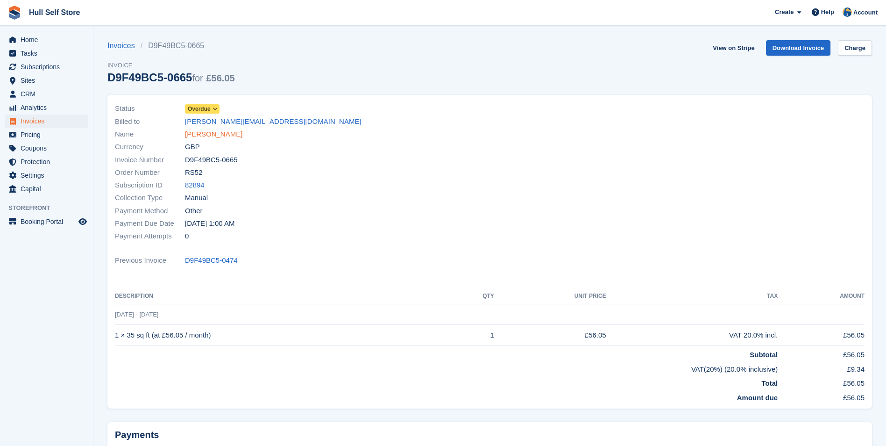
click at [198, 138] on link "Andreas Bakolis" at bounding box center [213, 134] width 57 height 11
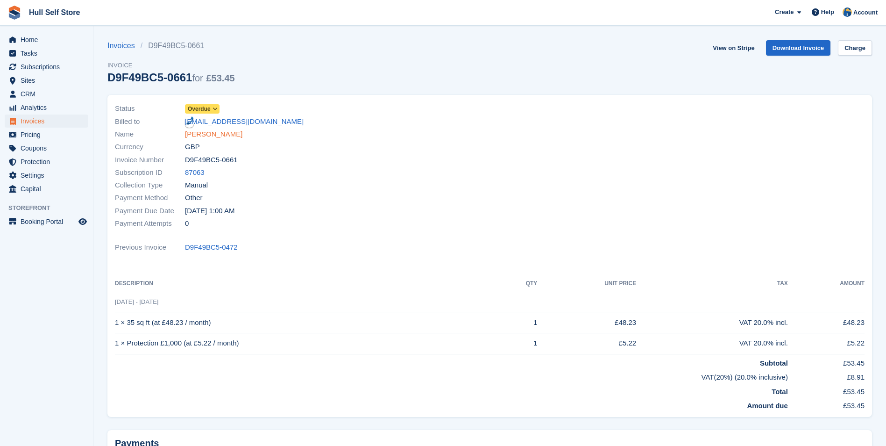
click at [220, 136] on link "[PERSON_NAME]" at bounding box center [213, 134] width 57 height 11
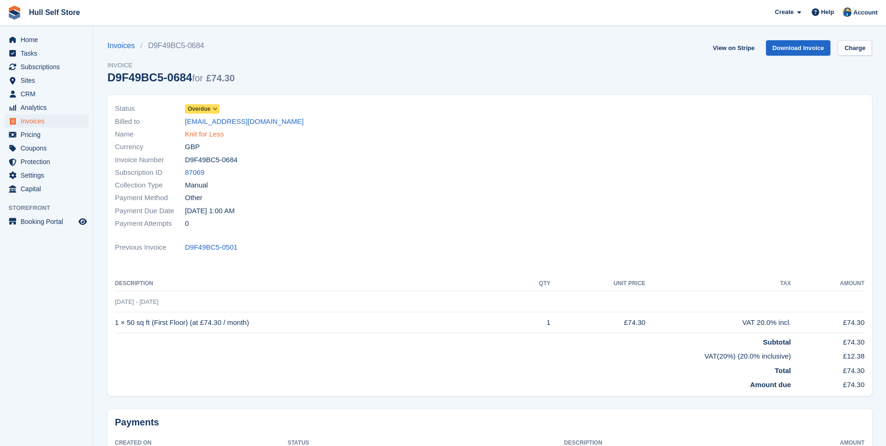
click at [201, 130] on link "Knit for Less" at bounding box center [204, 134] width 39 height 11
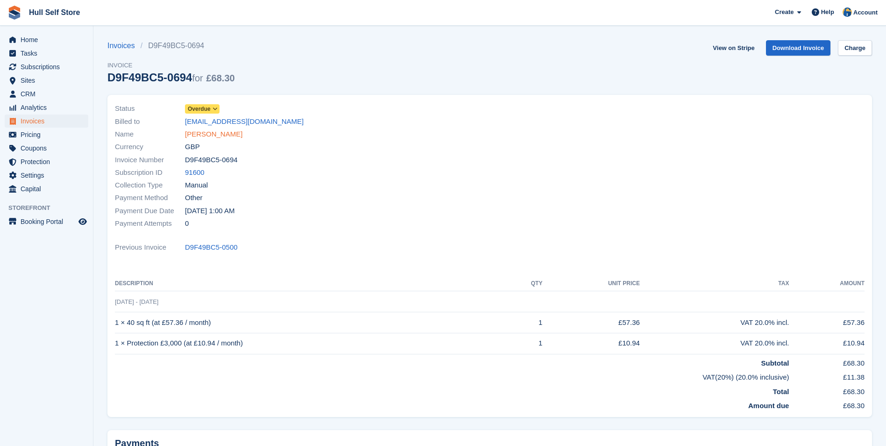
click at [215, 137] on link "Catherine Ostler" at bounding box center [213, 134] width 57 height 11
click at [197, 135] on link "[PERSON_NAME]" at bounding box center [213, 134] width 57 height 11
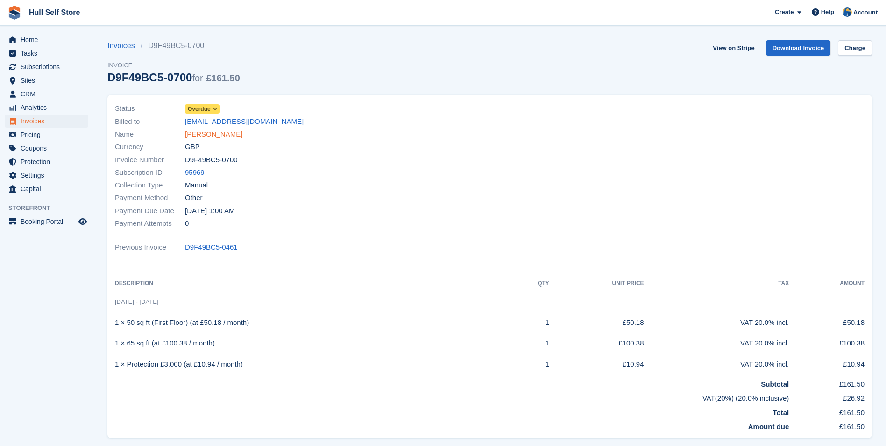
click at [220, 135] on link "Peter Barley" at bounding box center [213, 134] width 57 height 11
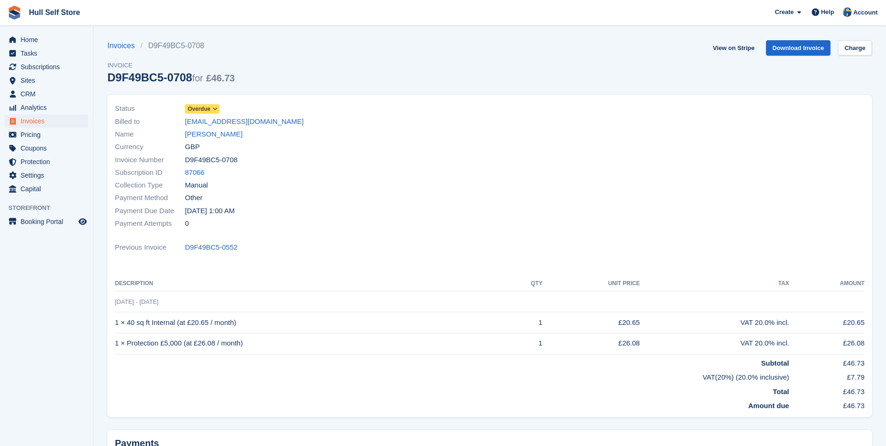
click at [232, 128] on div "Name Nicholas Davidson" at bounding box center [299, 134] width 369 height 13
click at [232, 132] on link "Nicholas Davidson" at bounding box center [213, 134] width 57 height 11
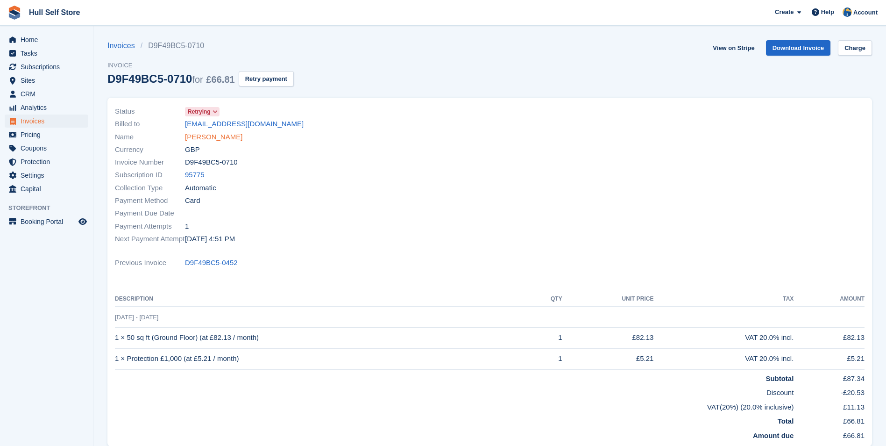
click at [193, 133] on link "[PERSON_NAME]" at bounding box center [213, 137] width 57 height 11
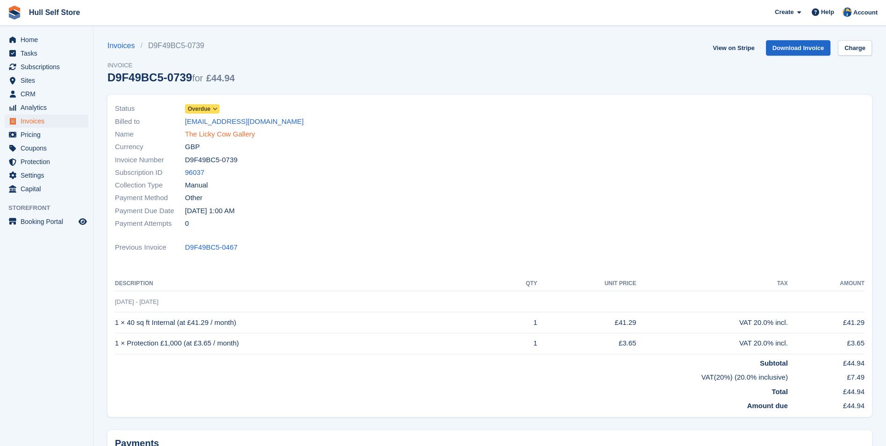
click at [244, 136] on link "The Licky Cow Gallery" at bounding box center [220, 134] width 70 height 11
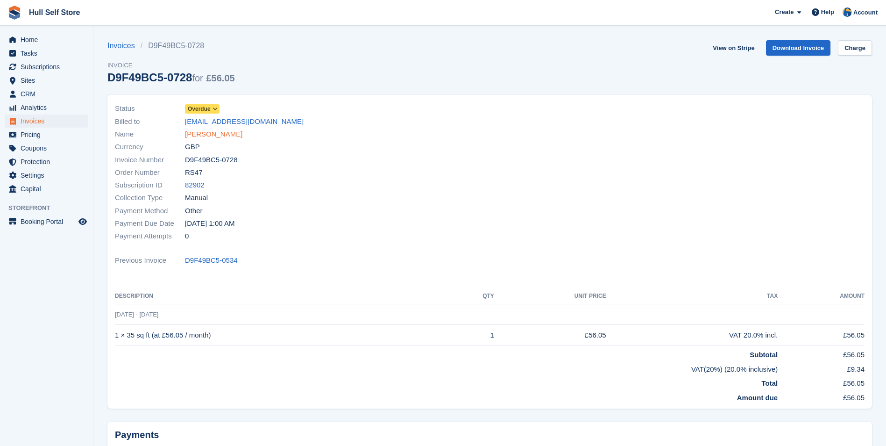
click at [201, 137] on link "David Johnson" at bounding box center [213, 134] width 57 height 11
click at [213, 128] on div "Name Mr [PERSON_NAME]" at bounding box center [299, 134] width 369 height 13
click at [213, 130] on link "Mr C Ward" at bounding box center [219, 134] width 68 height 11
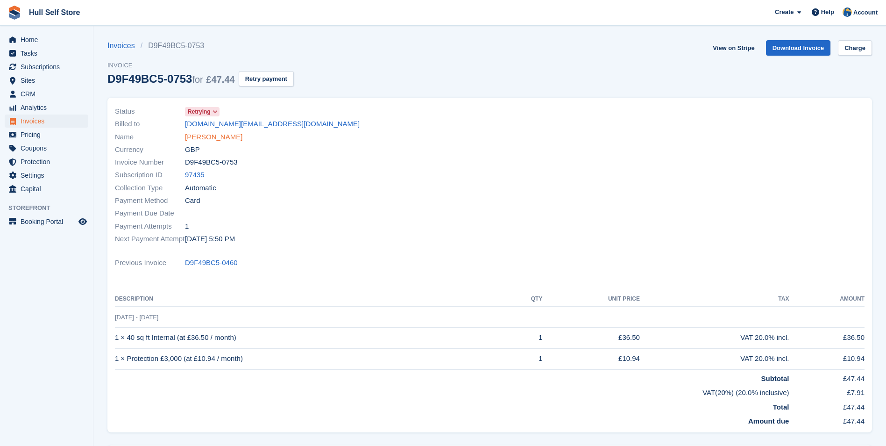
click at [219, 137] on link "[PERSON_NAME]" at bounding box center [213, 137] width 57 height 11
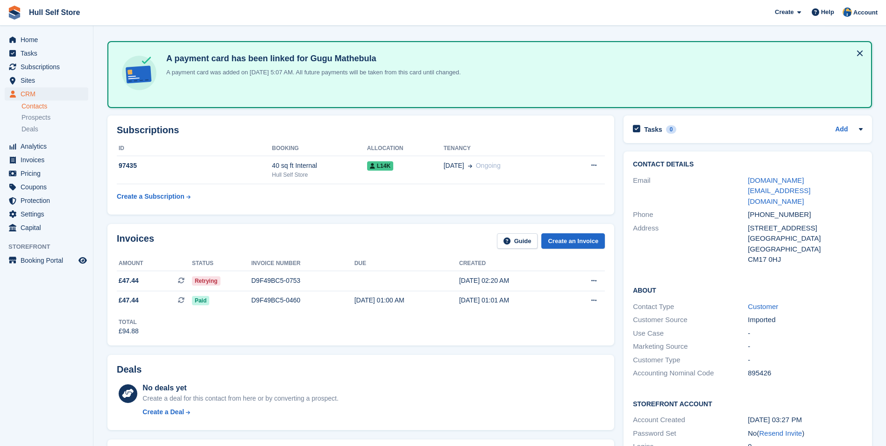
scroll to position [47, 0]
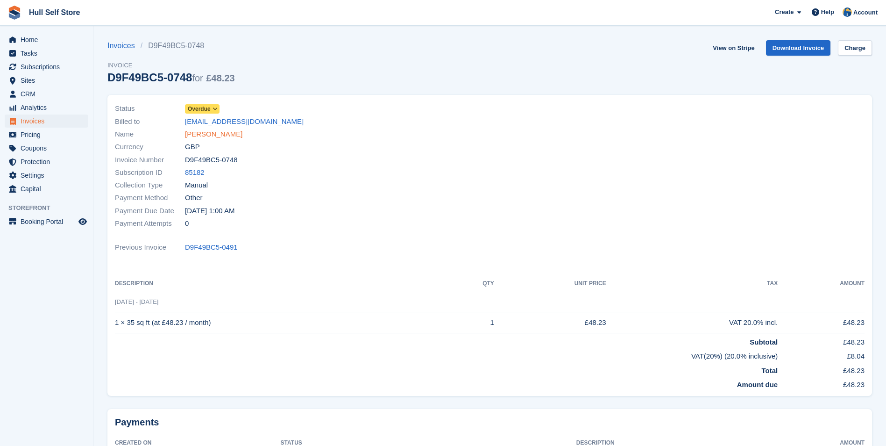
click at [219, 134] on link "Alexander Stoakes" at bounding box center [213, 134] width 57 height 11
click at [220, 135] on link "Michael Wallace" at bounding box center [213, 134] width 57 height 11
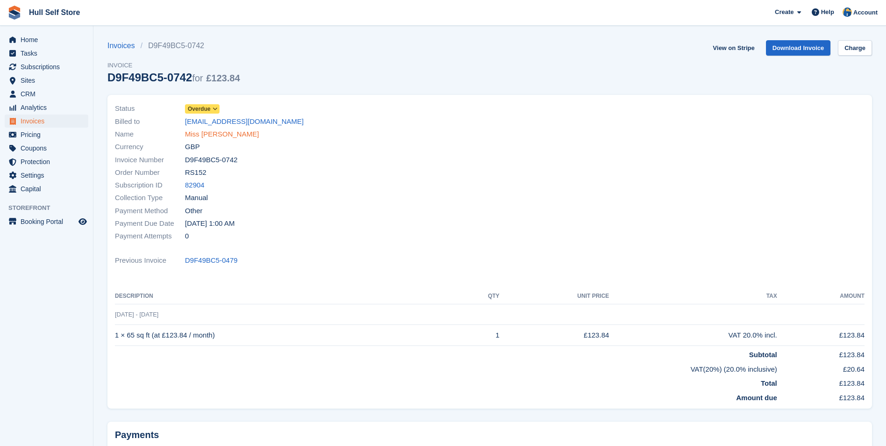
click at [226, 133] on link "Miss [PERSON_NAME]" at bounding box center [222, 134] width 74 height 11
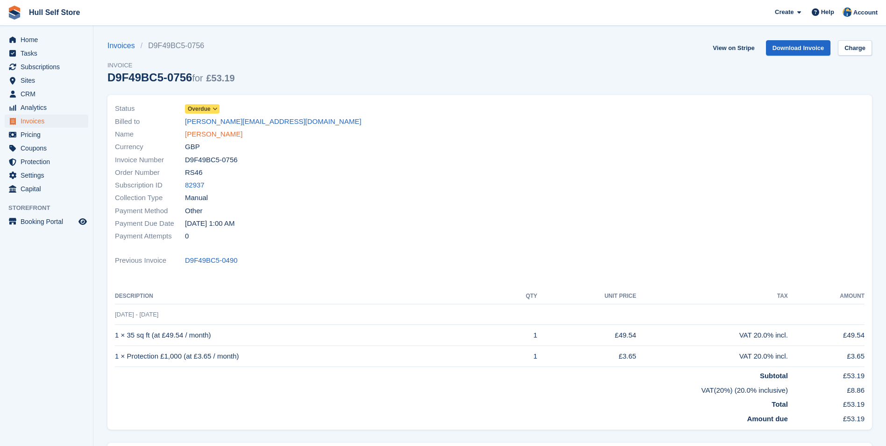
click at [229, 138] on link "Miss Gail Teasdale" at bounding box center [213, 134] width 57 height 11
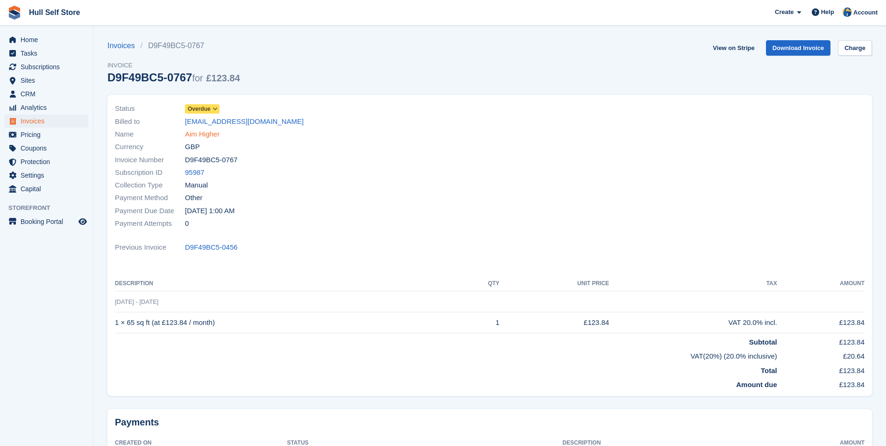
click at [201, 136] on link "Aim Higher" at bounding box center [202, 134] width 35 height 11
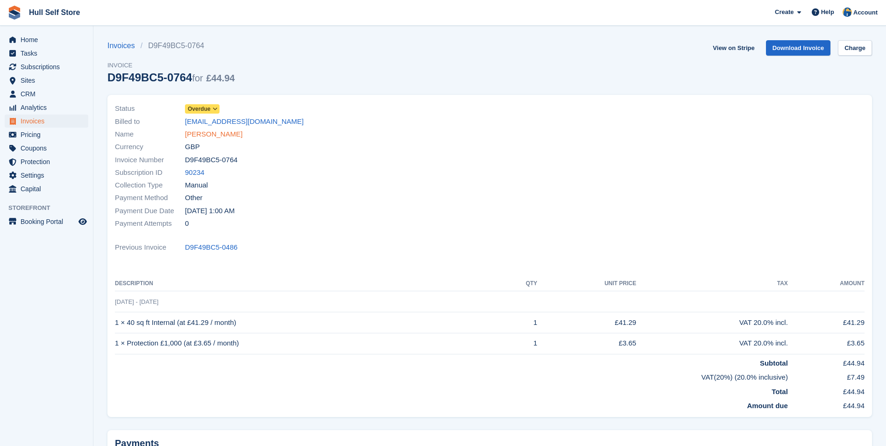
click at [213, 137] on link "[PERSON_NAME]" at bounding box center [213, 134] width 57 height 11
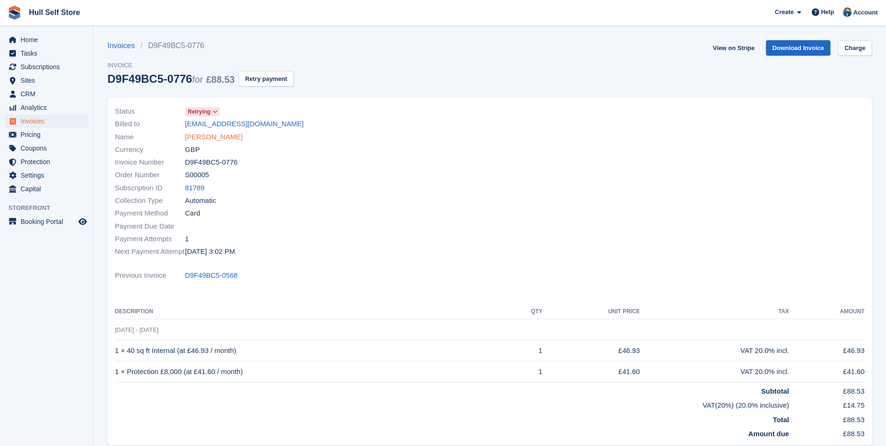
click at [212, 135] on link "Paul Busby" at bounding box center [213, 137] width 57 height 11
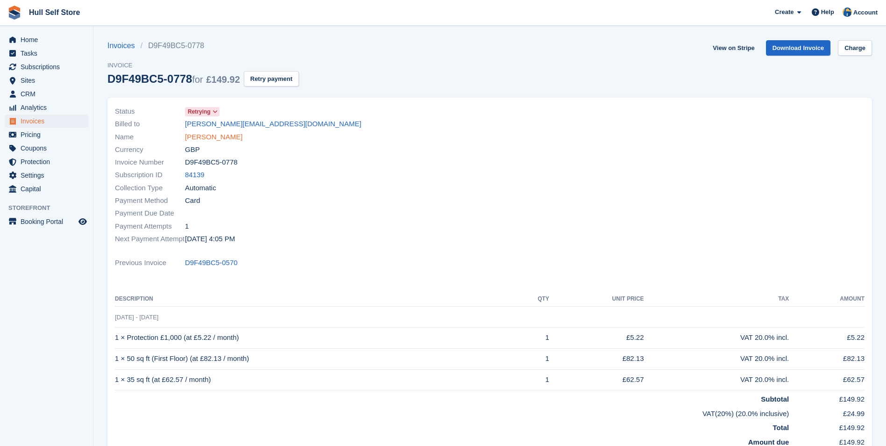
click at [228, 137] on div "Name Annis Thomas" at bounding box center [299, 136] width 369 height 13
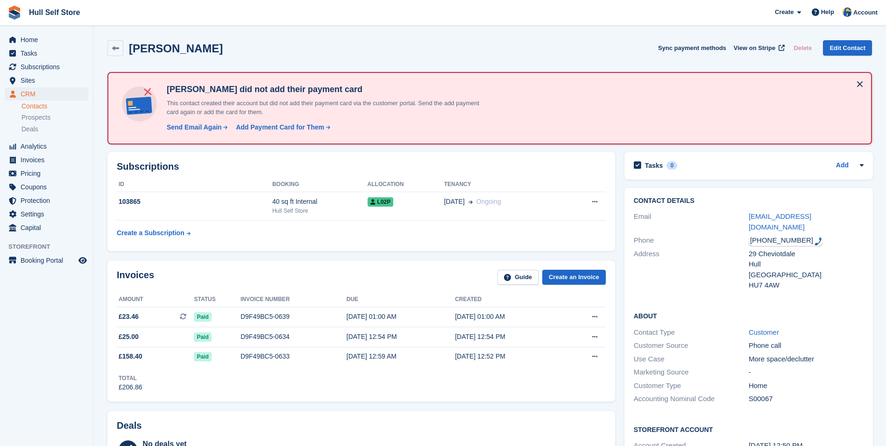
click at [779, 235] on div "[PHONE_NUMBER]" at bounding box center [786, 240] width 74 height 11
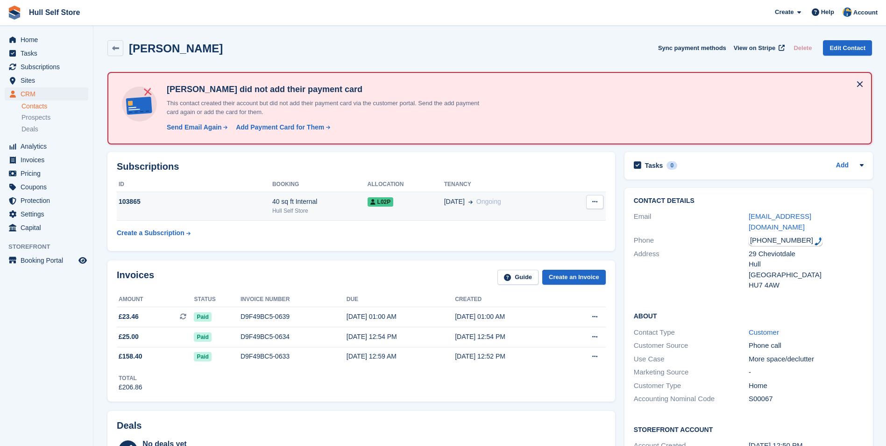
click at [483, 207] on td "28 Aug Ongoing" at bounding box center [504, 206] width 120 height 28
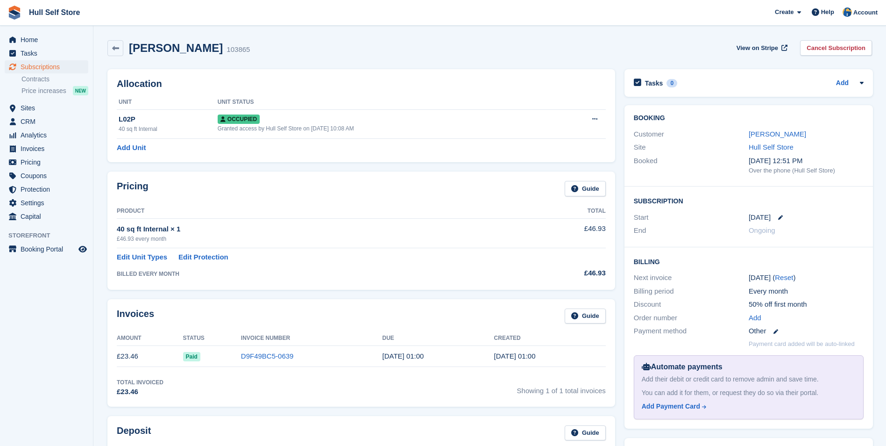
scroll to position [277, 0]
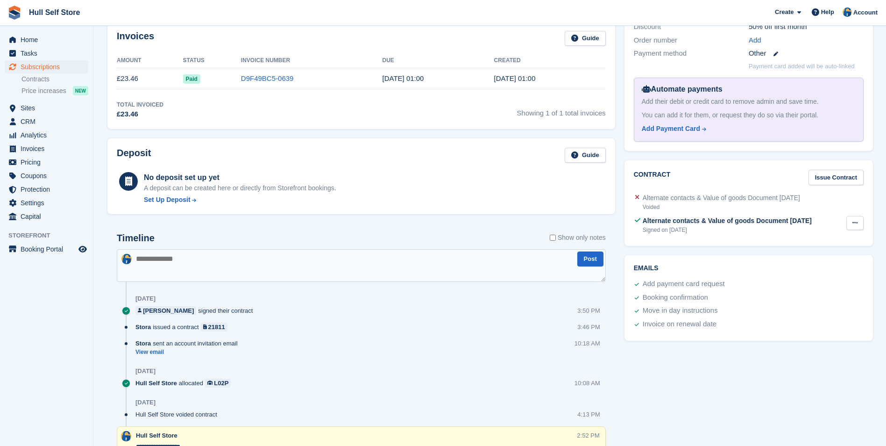
click at [847, 224] on button at bounding box center [854, 223] width 17 height 14
click at [828, 243] on p "View" at bounding box center [818, 241] width 81 height 12
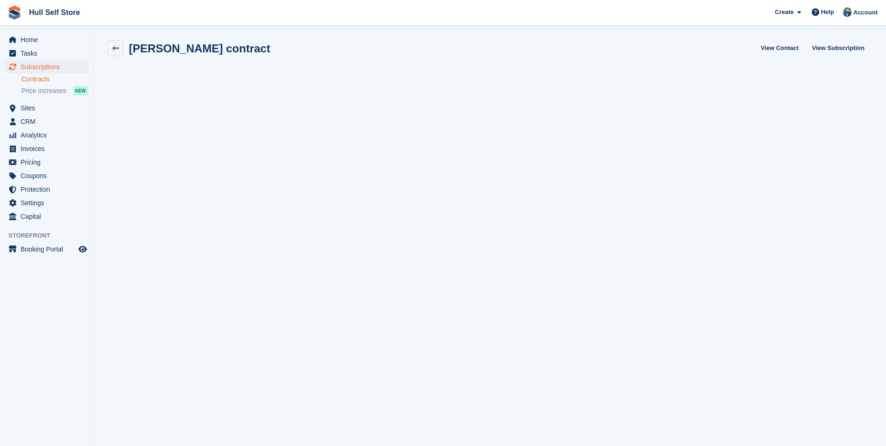
scroll to position [1, 0]
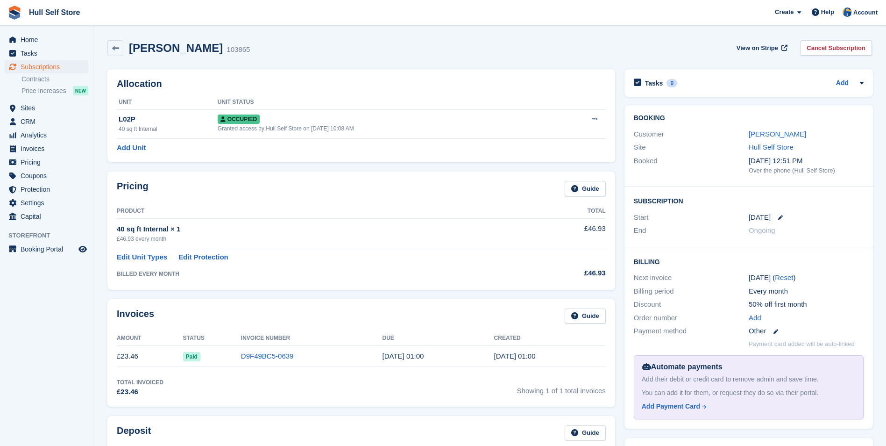
scroll to position [277, 0]
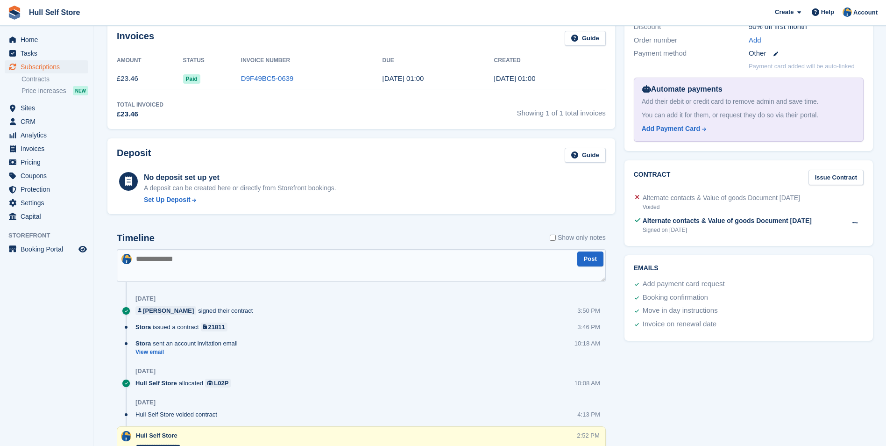
click at [253, 261] on textarea at bounding box center [361, 265] width 489 height 33
drag, startPoint x: 299, startPoint y: 256, endPoint x: 211, endPoint y: 258, distance: 87.8
click at [211, 258] on textarea "**********" at bounding box center [361, 265] width 489 height 33
type textarea "**********"
click at [521, 263] on textarea "**********" at bounding box center [361, 265] width 489 height 33
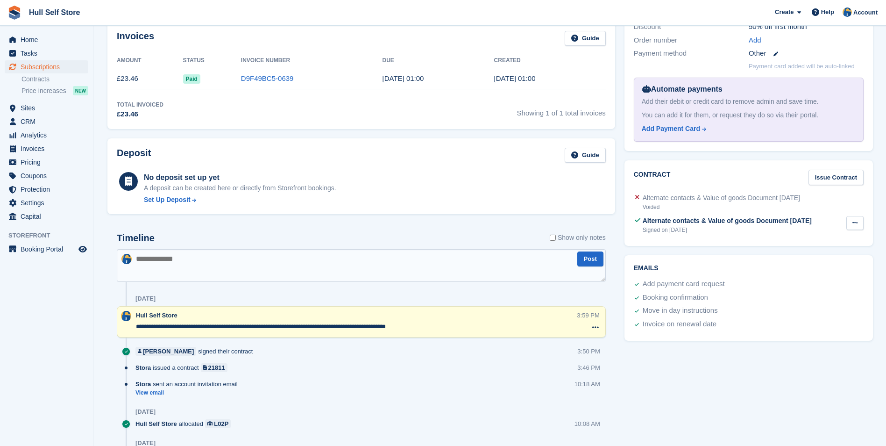
click at [862, 223] on div "Contract Issue Contract Alternate contacts & Value of goods Document [DATE] Voi…" at bounding box center [748, 202] width 248 height 85
click at [857, 225] on button at bounding box center [854, 223] width 17 height 14
click at [839, 251] on p "Download" at bounding box center [818, 253] width 81 height 12
click at [852, 221] on icon at bounding box center [854, 223] width 5 height 6
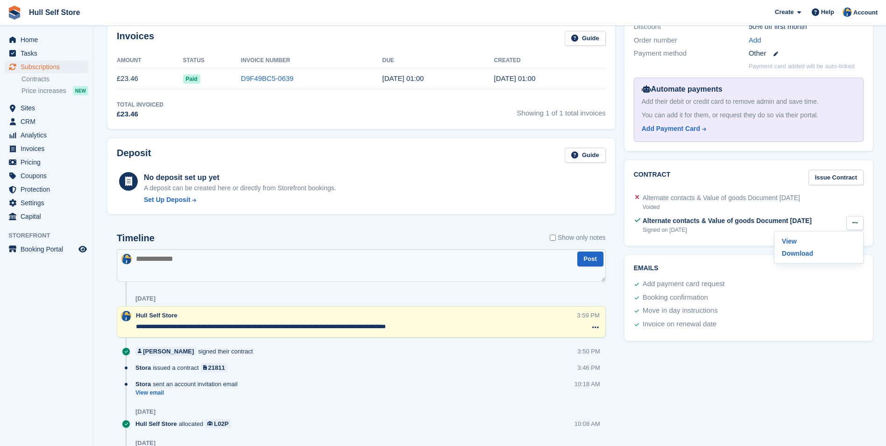
click at [850, 219] on button at bounding box center [854, 223] width 17 height 14
click at [841, 180] on link "Issue Contract" at bounding box center [835, 177] width 55 height 15
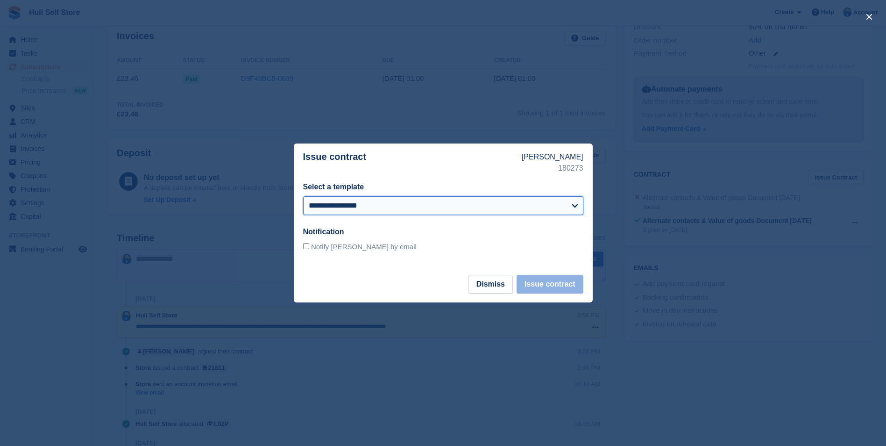
click at [496, 214] on select "**********" at bounding box center [443, 205] width 280 height 19
select select "***"
click at [303, 196] on select "**********" at bounding box center [443, 205] width 280 height 19
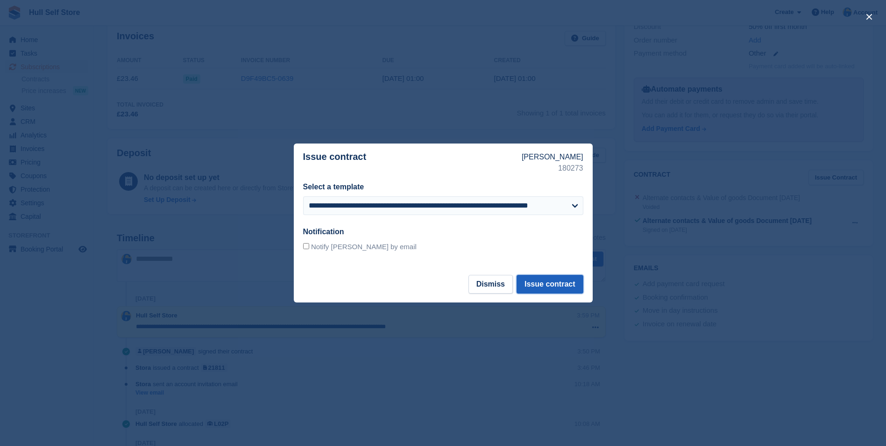
click at [538, 283] on button "Issue contract" at bounding box center [550, 284] width 66 height 19
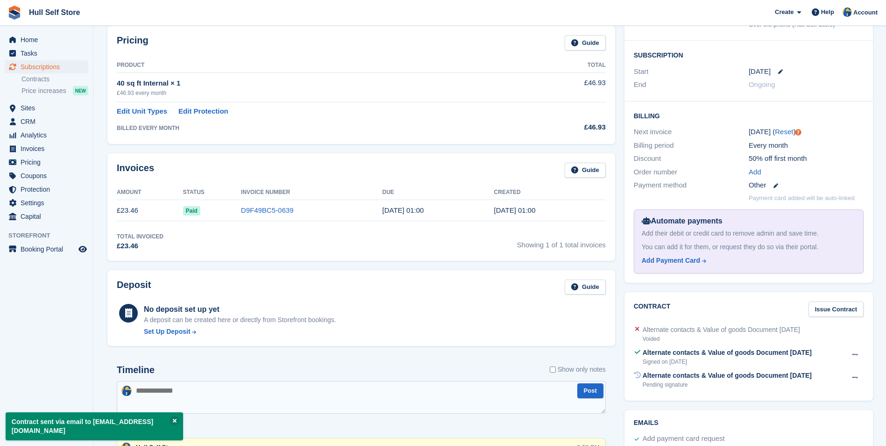
scroll to position [234, 0]
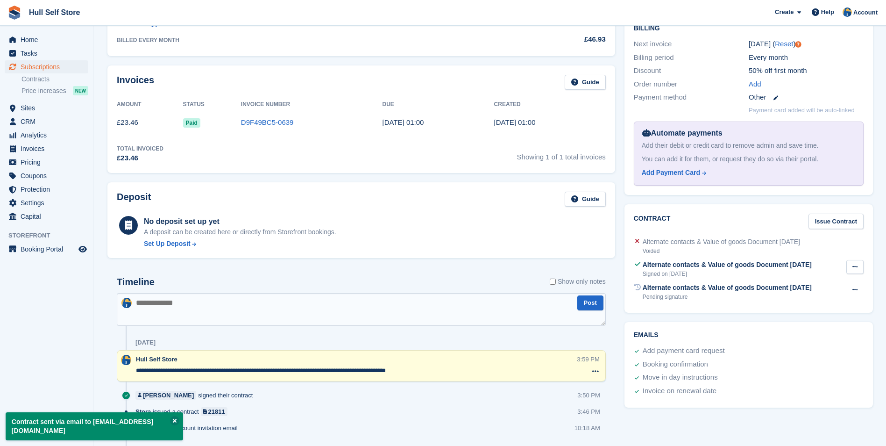
click at [850, 268] on button at bounding box center [854, 267] width 17 height 14
